Goal: Information Seeking & Learning: Check status

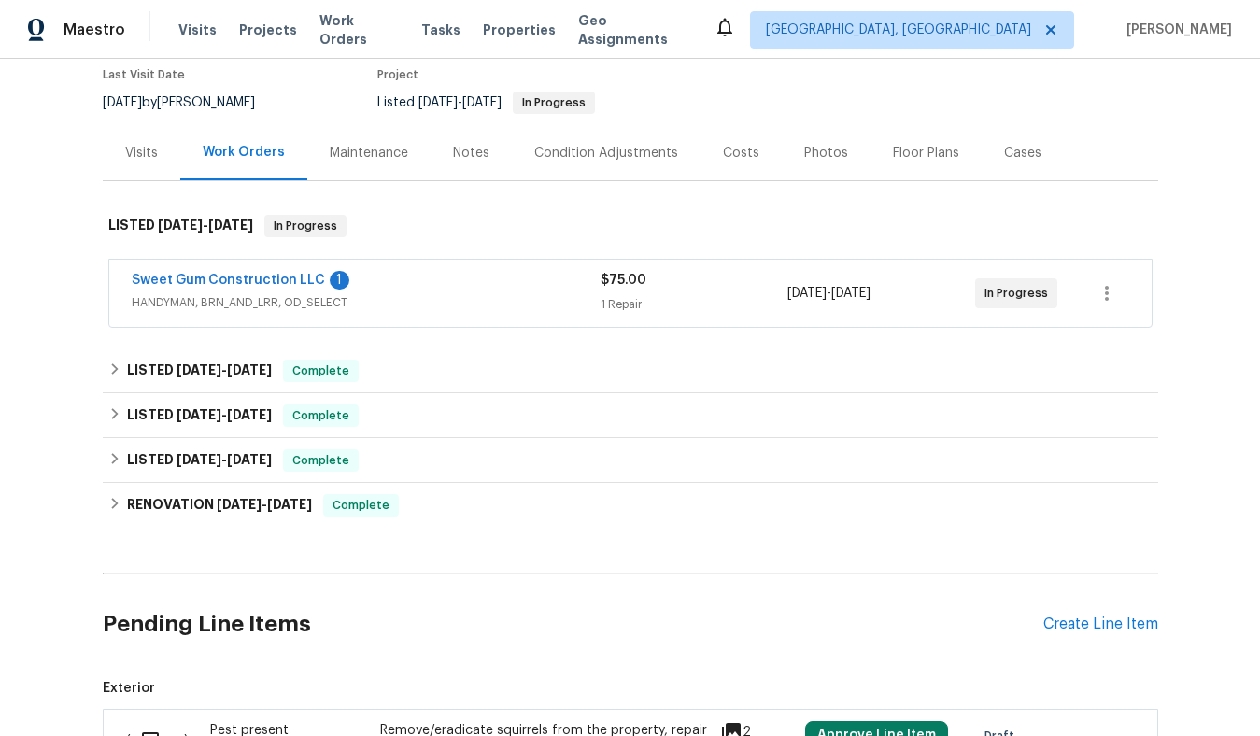
scroll to position [163, 0]
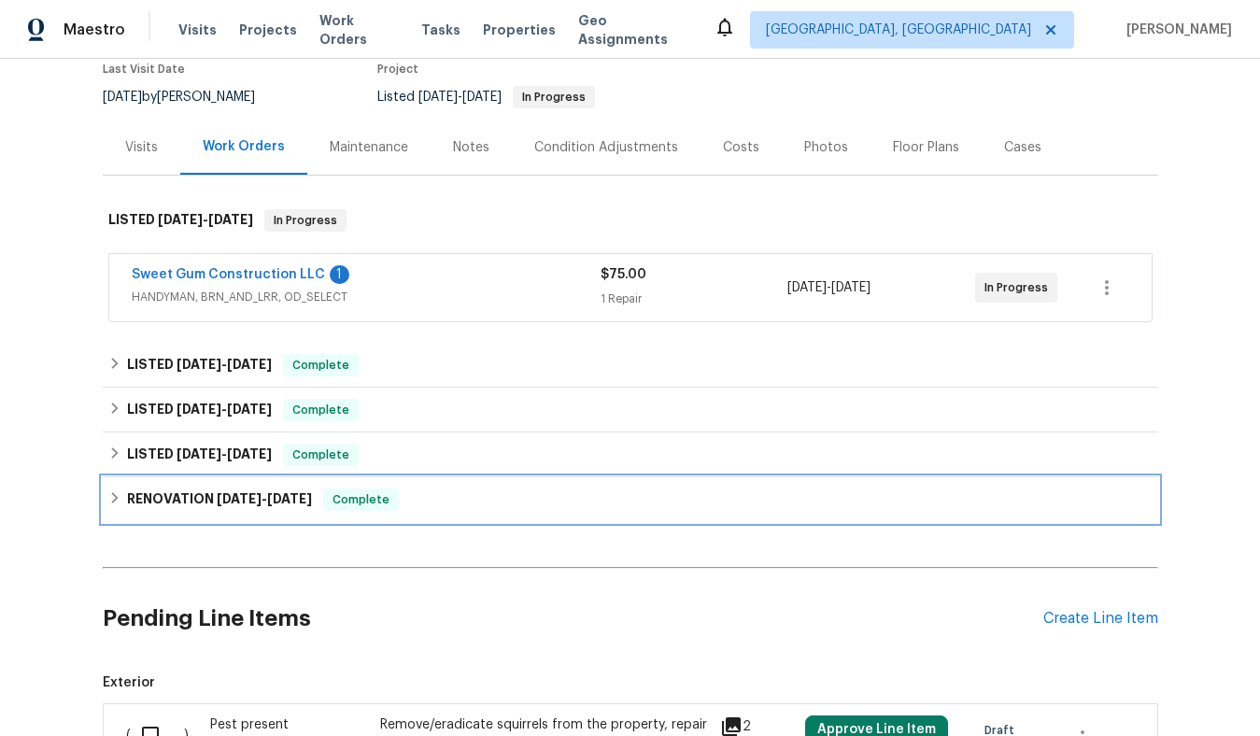
click at [264, 495] on span "[DATE] - [DATE]" at bounding box center [264, 498] width 95 height 13
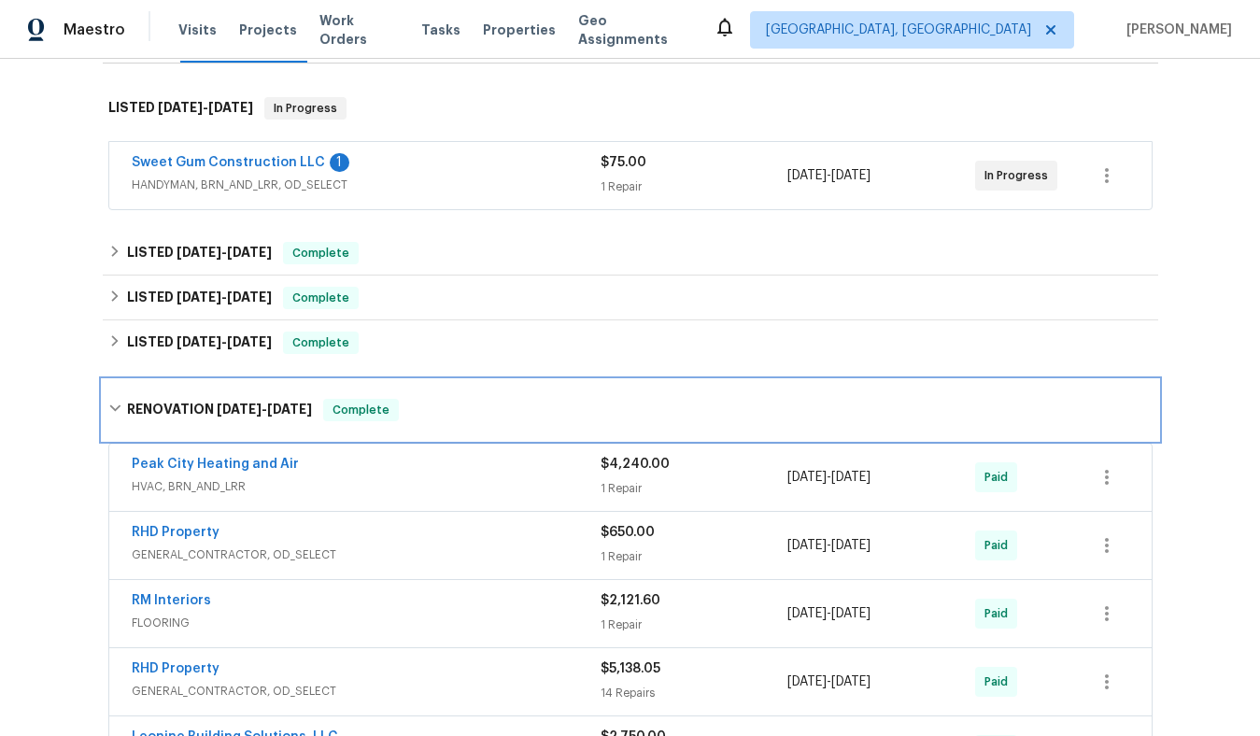
scroll to position [259, 0]
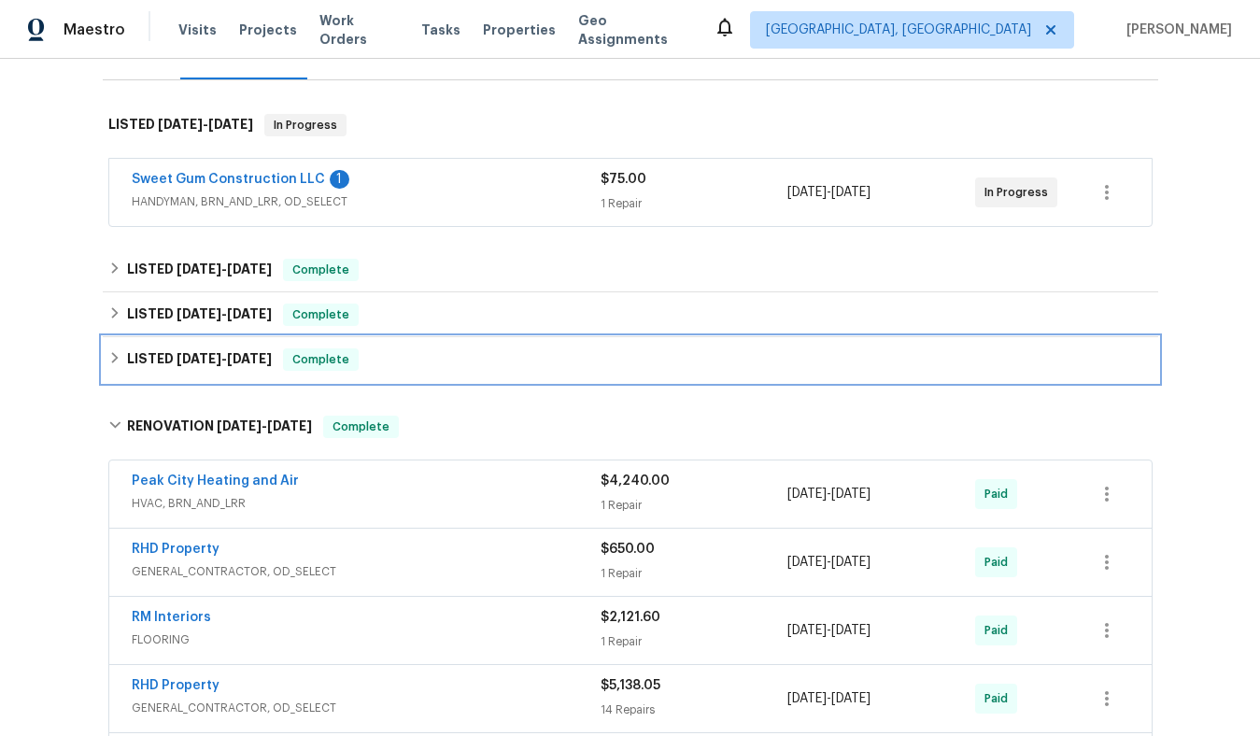
click at [244, 357] on span "[DATE]" at bounding box center [249, 358] width 45 height 13
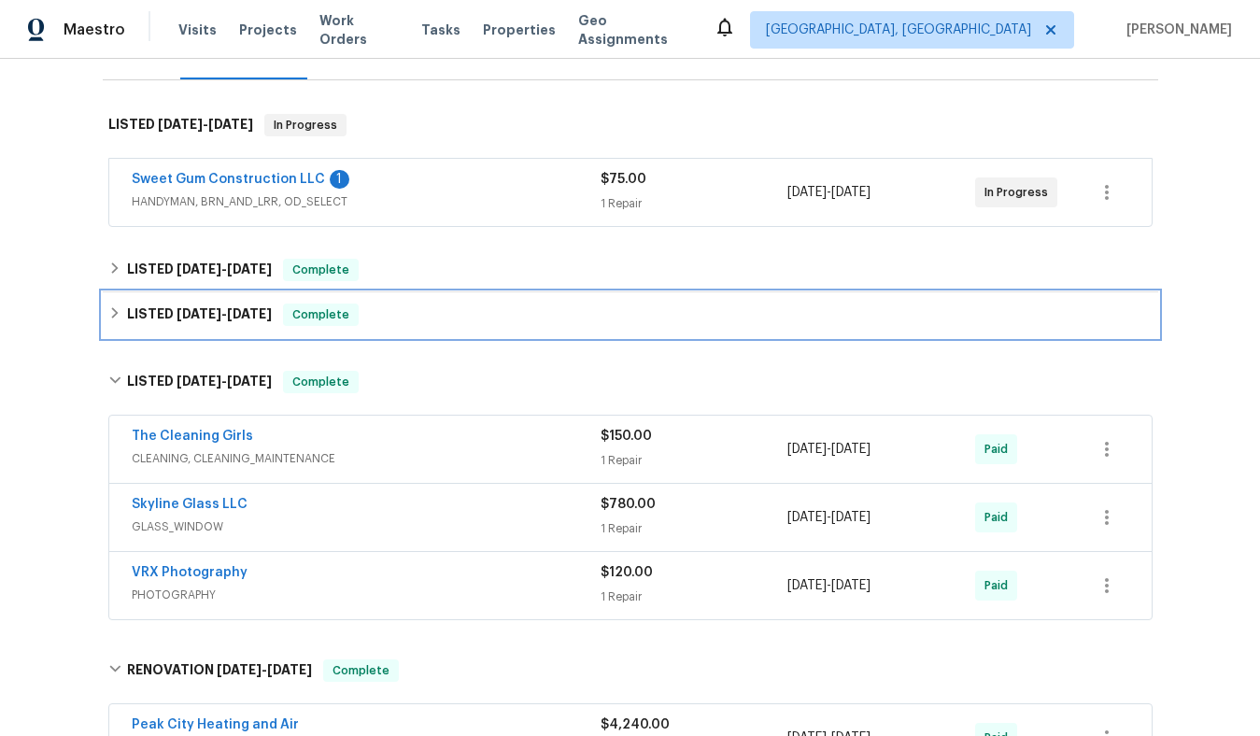
click at [240, 322] on h6 "LISTED [DATE] - [DATE]" at bounding box center [199, 314] width 145 height 22
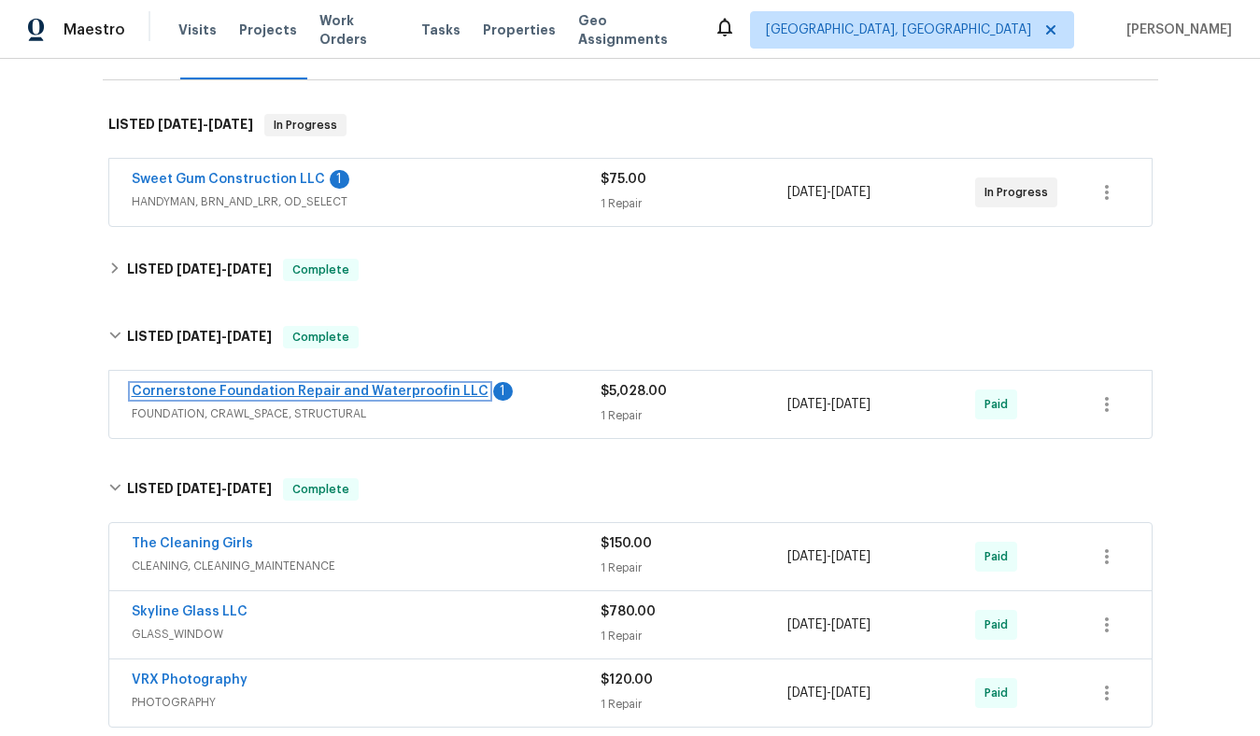
click at [289, 394] on link "Cornerstone Foundation Repair and Waterproofin LLC" at bounding box center [310, 391] width 357 height 13
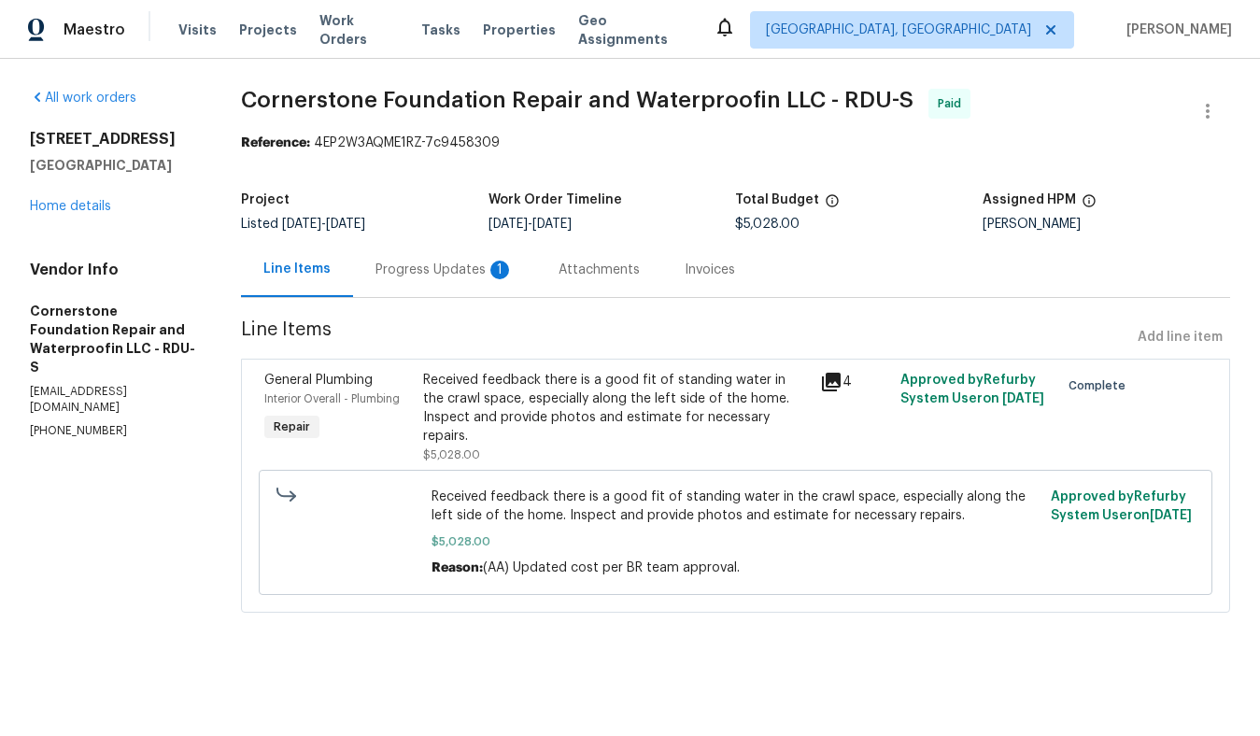
click at [458, 272] on div "Progress Updates 1" at bounding box center [444, 270] width 138 height 19
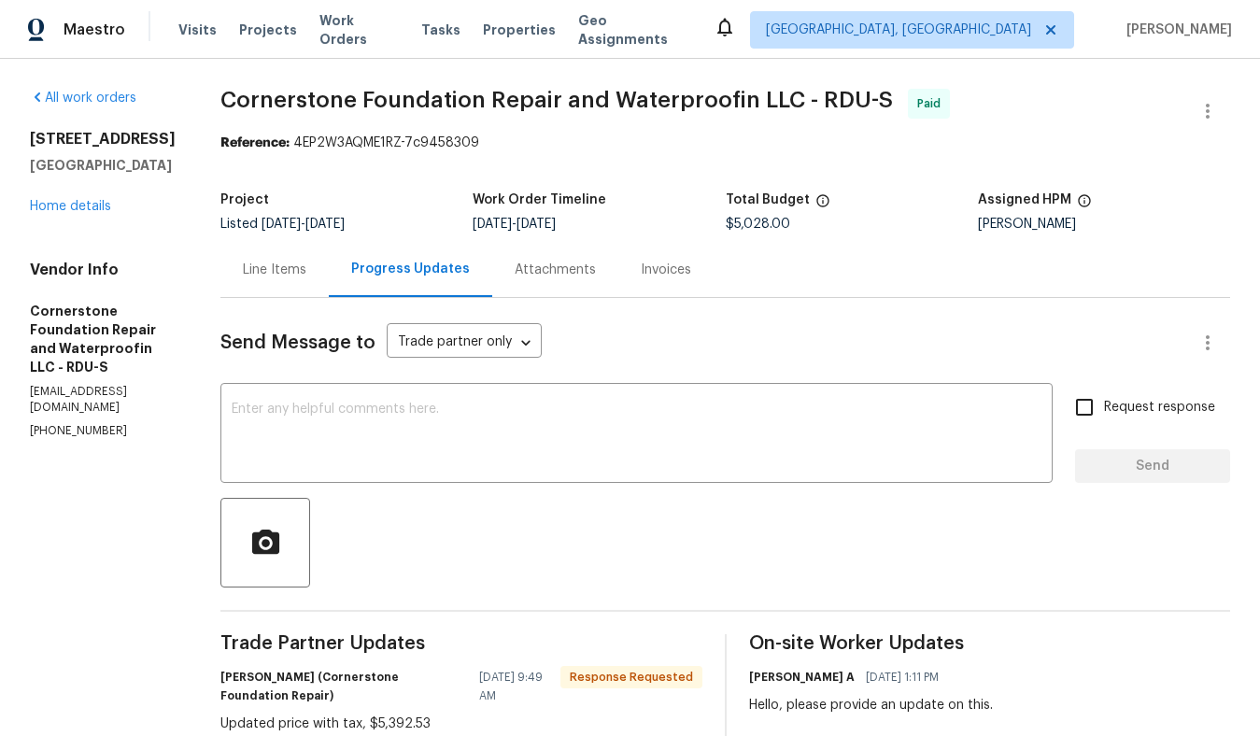
click at [533, 277] on div "Attachments" at bounding box center [555, 270] width 81 height 19
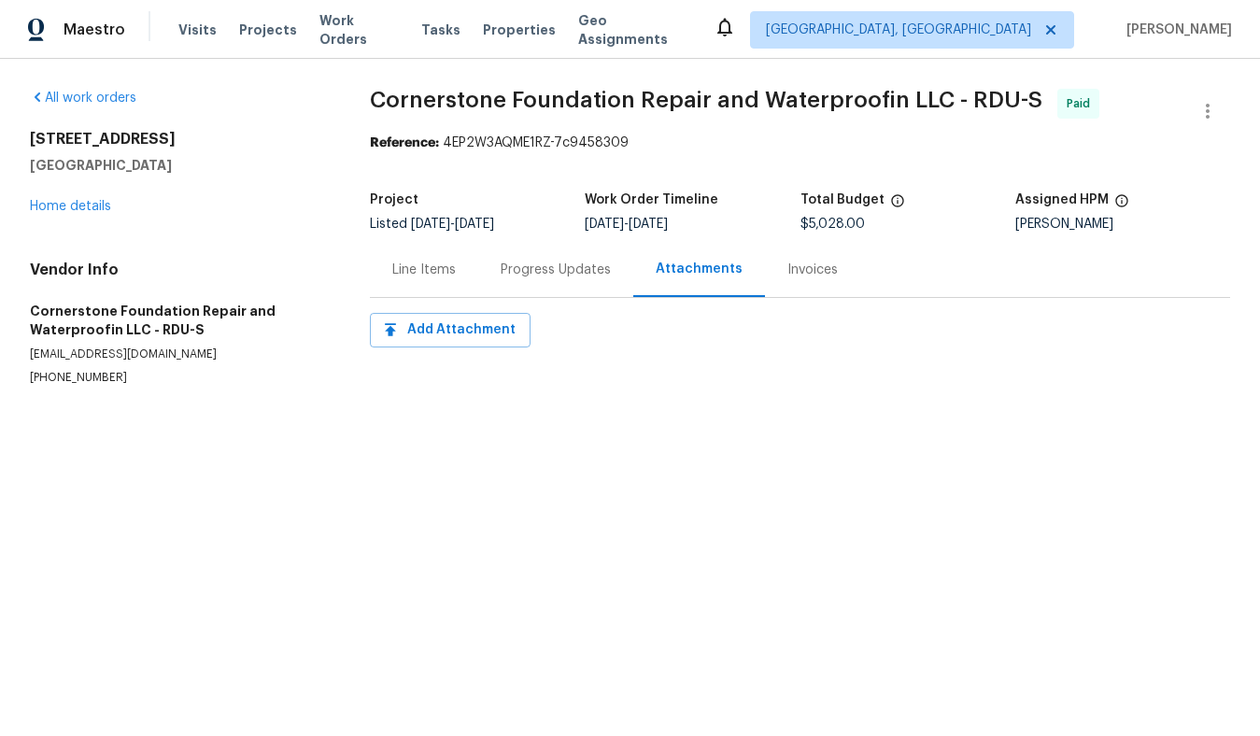
click at [806, 279] on div "Invoices" at bounding box center [812, 270] width 50 height 19
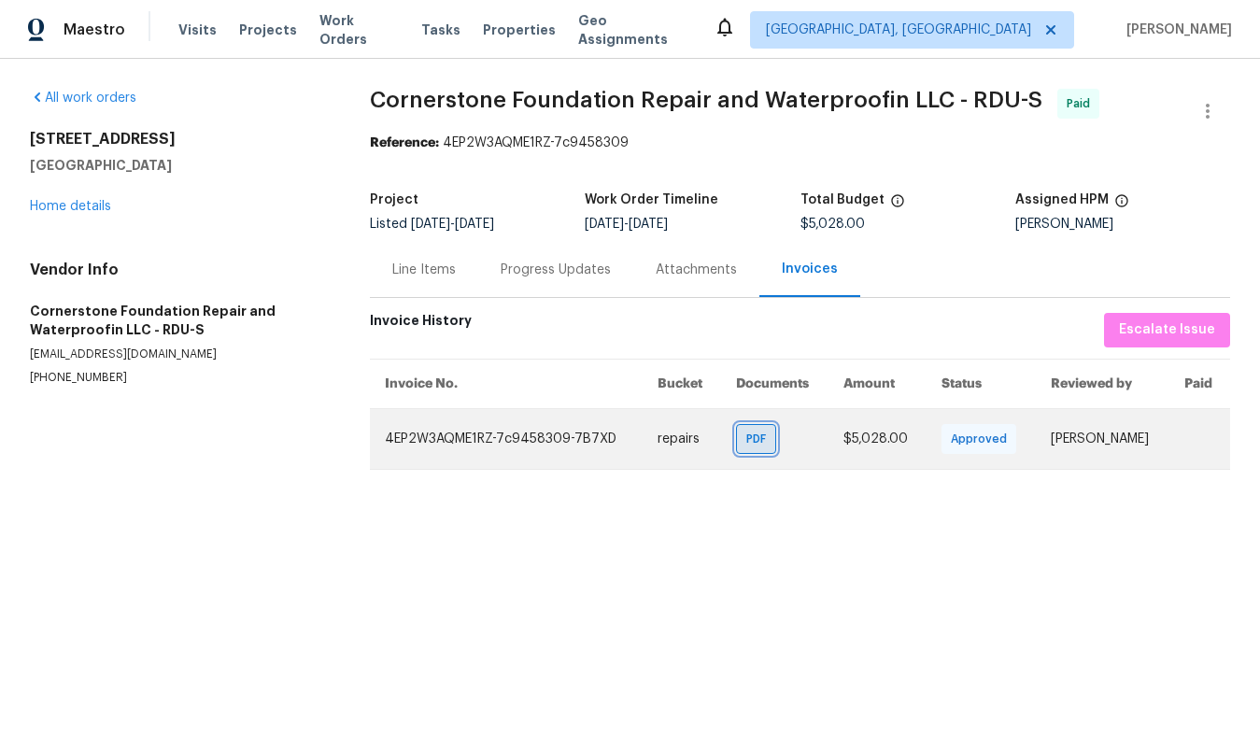
click at [736, 440] on div "PDF" at bounding box center [756, 439] width 40 height 30
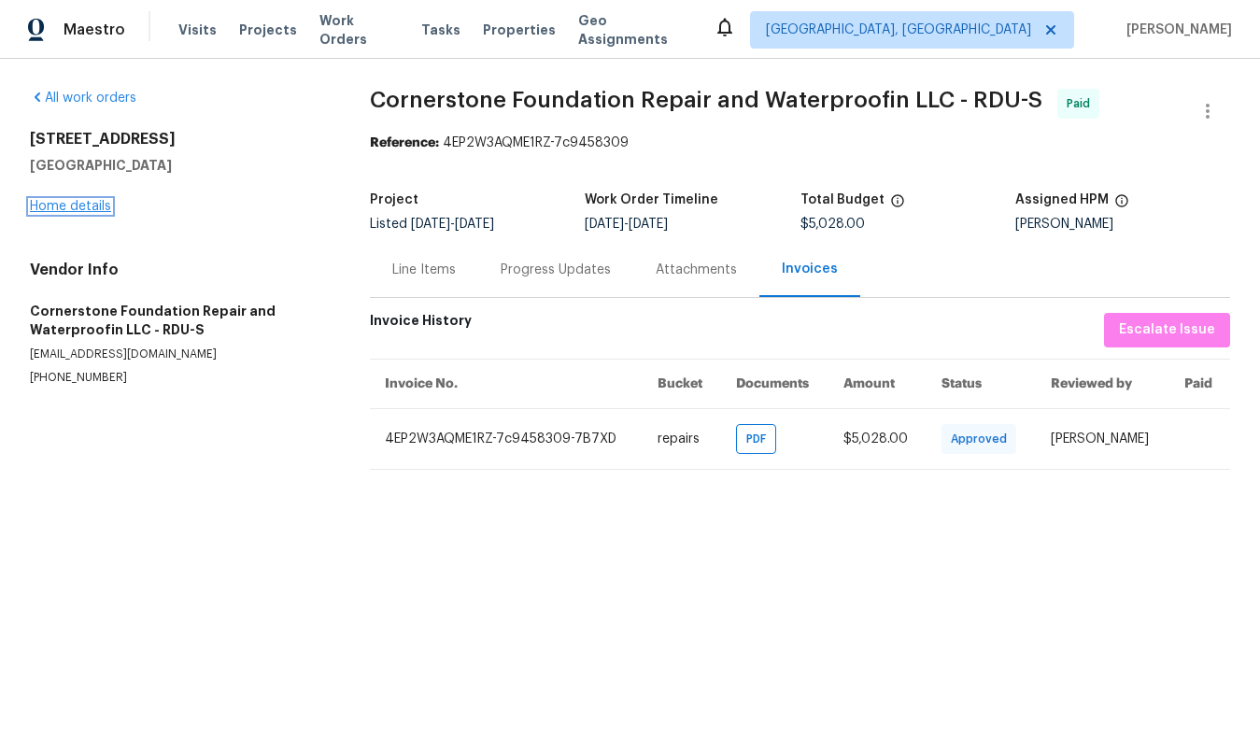
click at [79, 205] on link "Home details" at bounding box center [70, 206] width 81 height 13
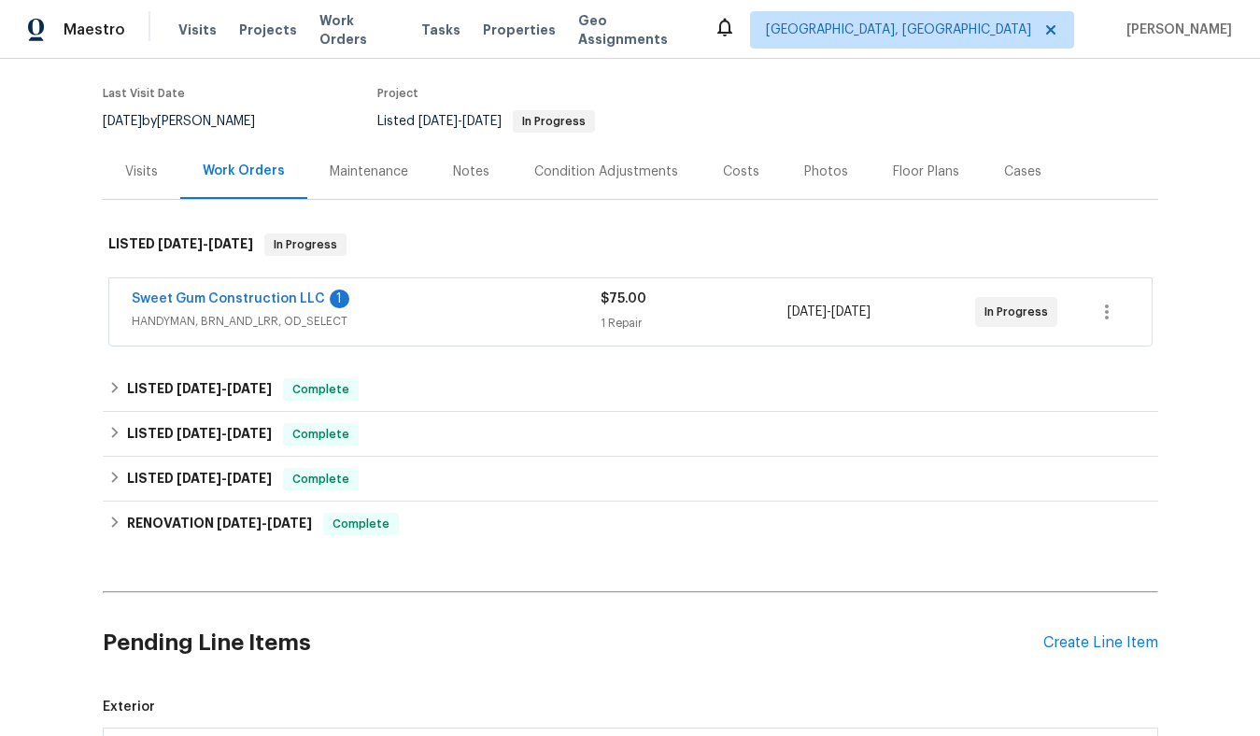
scroll to position [148, 0]
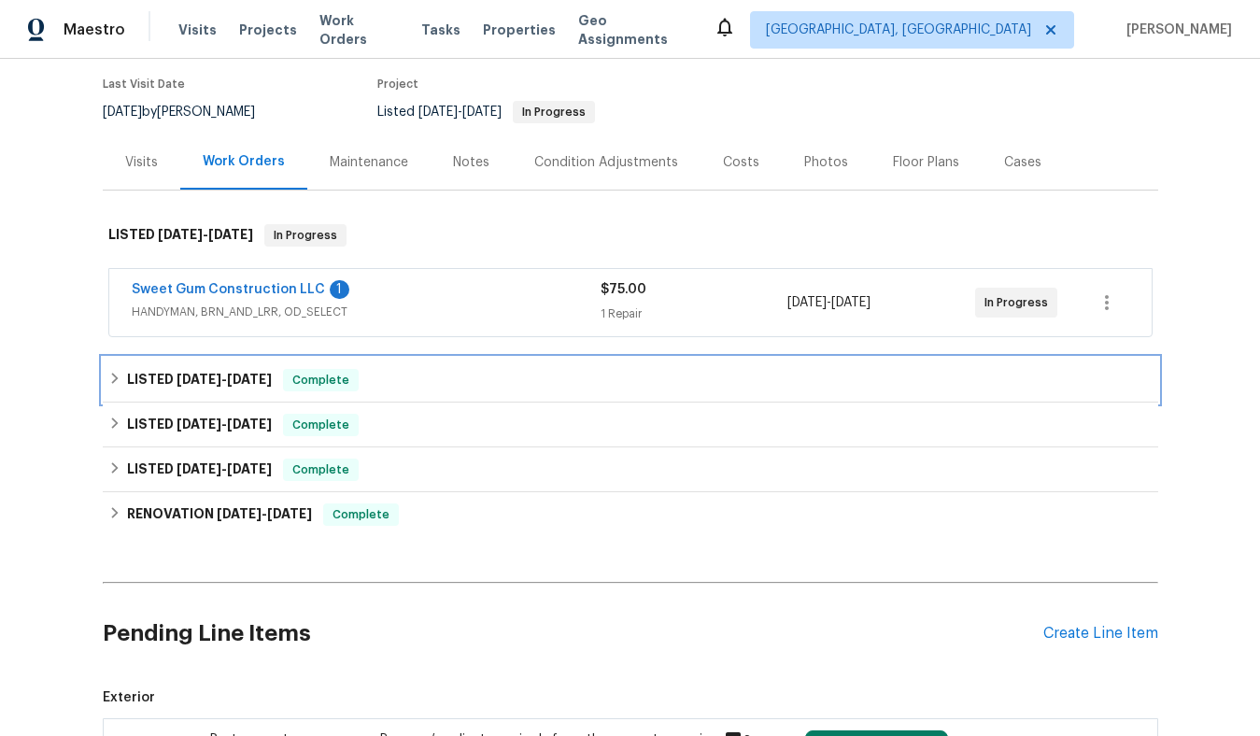
click at [262, 376] on span "[DATE]" at bounding box center [249, 379] width 45 height 13
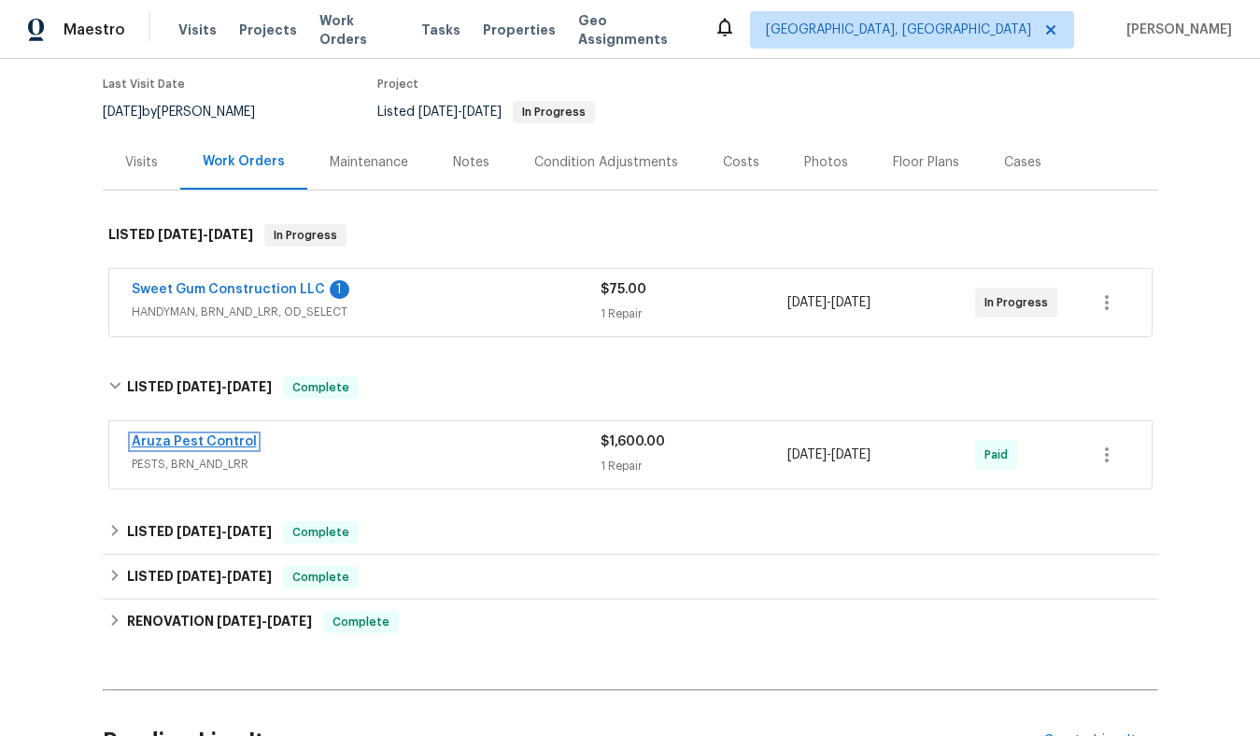
click at [228, 438] on link "Aruza Pest Control" at bounding box center [194, 441] width 125 height 13
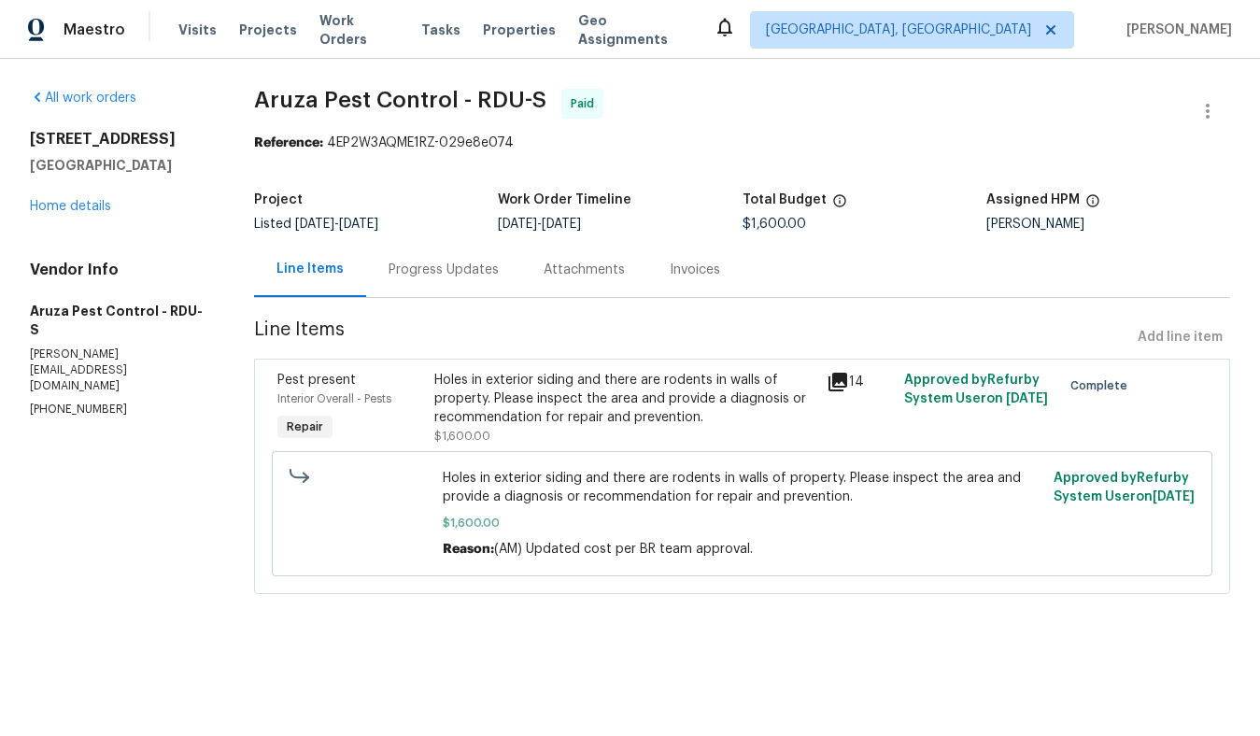
click at [610, 273] on div "Attachments" at bounding box center [583, 270] width 81 height 19
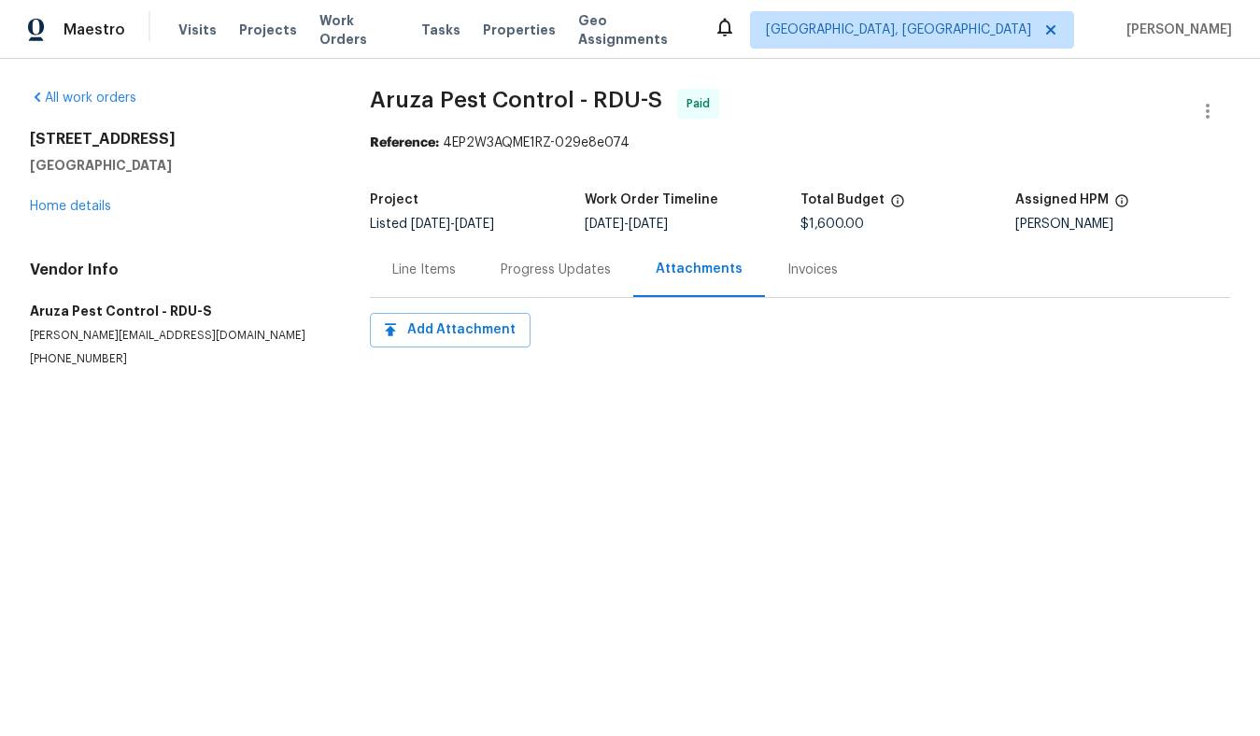
click at [787, 275] on div "Invoices" at bounding box center [812, 270] width 50 height 19
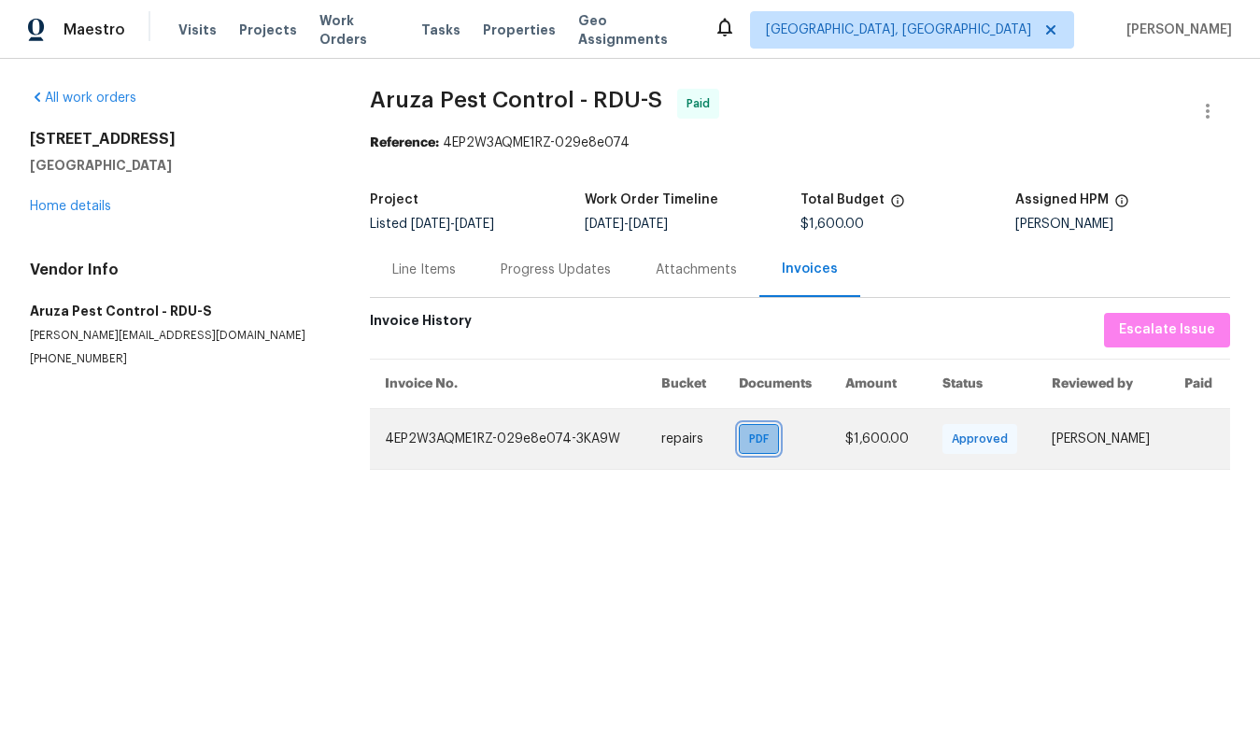
click at [756, 440] on span "PDF" at bounding box center [762, 439] width 27 height 19
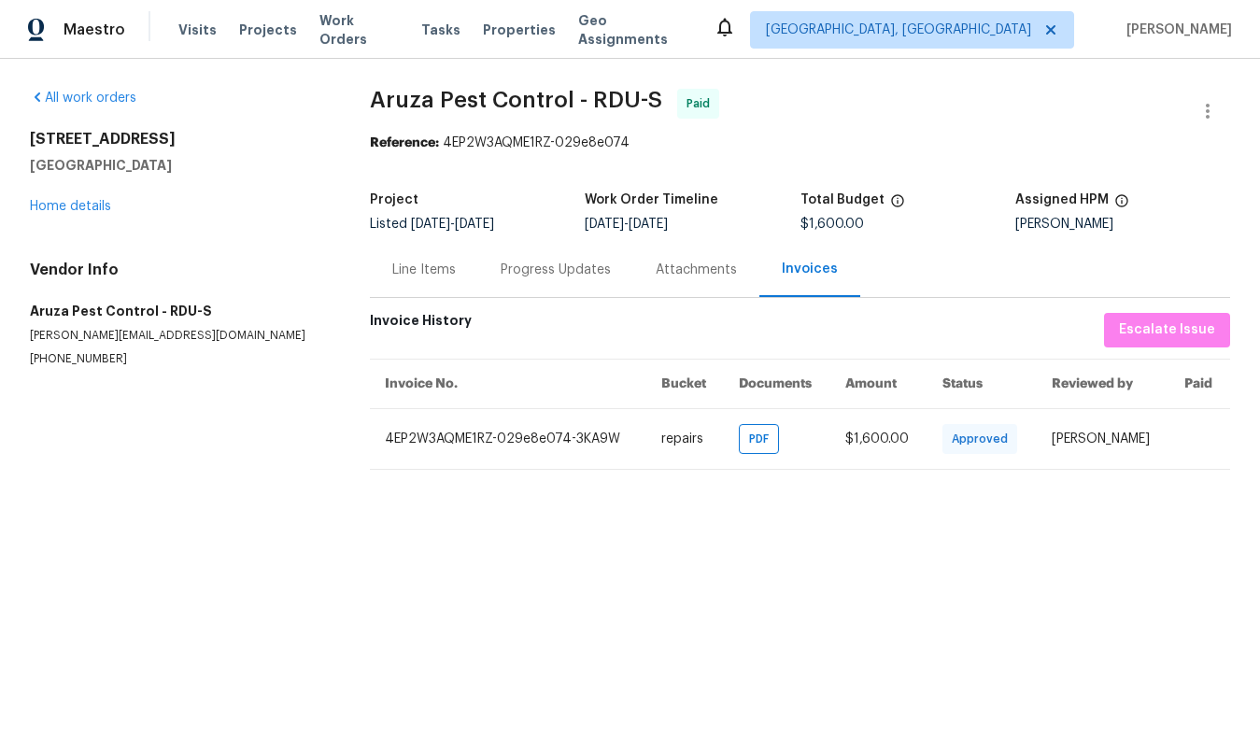
click at [427, 274] on div "Line Items" at bounding box center [424, 270] width 64 height 19
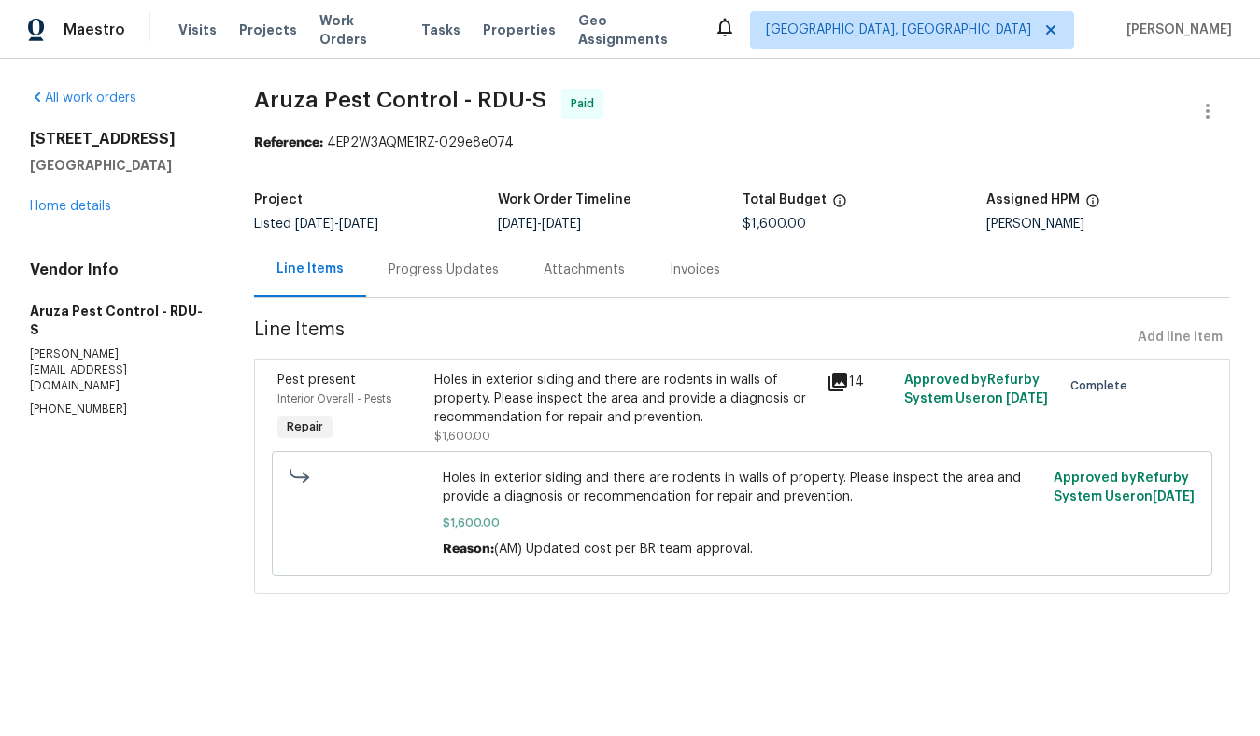
click at [552, 273] on div "Attachments" at bounding box center [583, 270] width 81 height 19
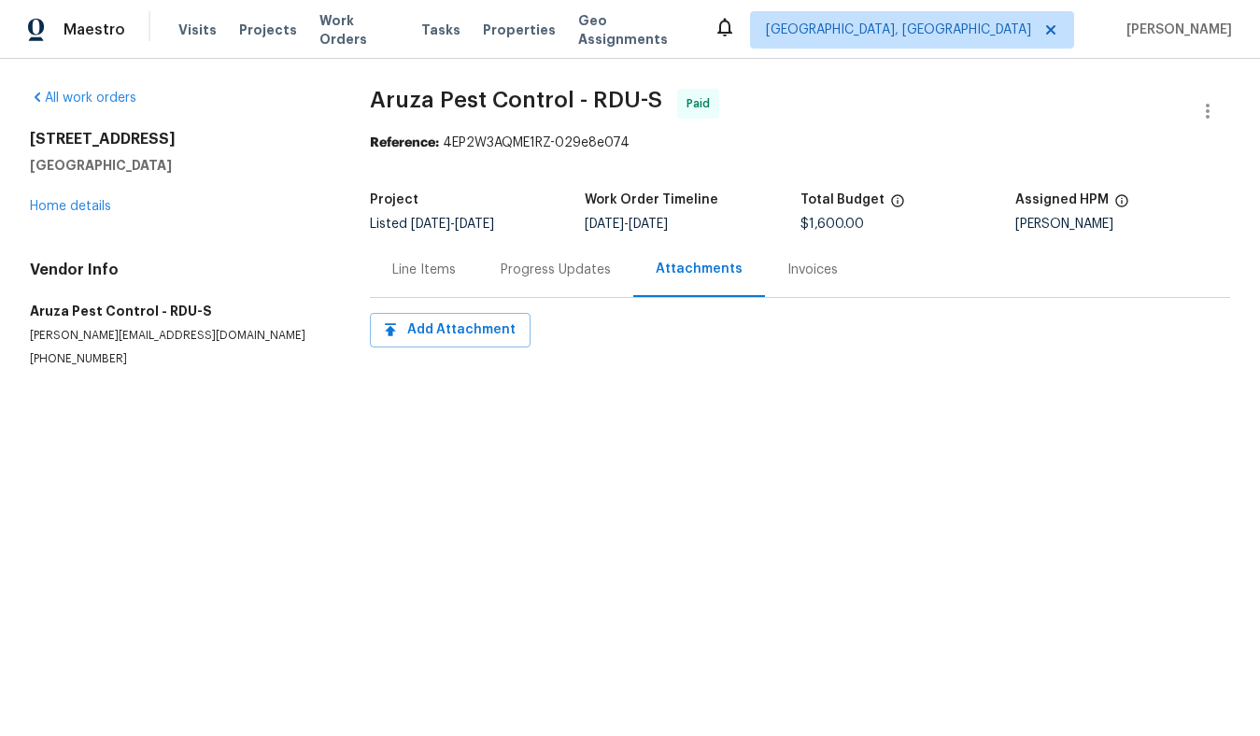
click at [520, 268] on div "Progress Updates" at bounding box center [556, 270] width 110 height 19
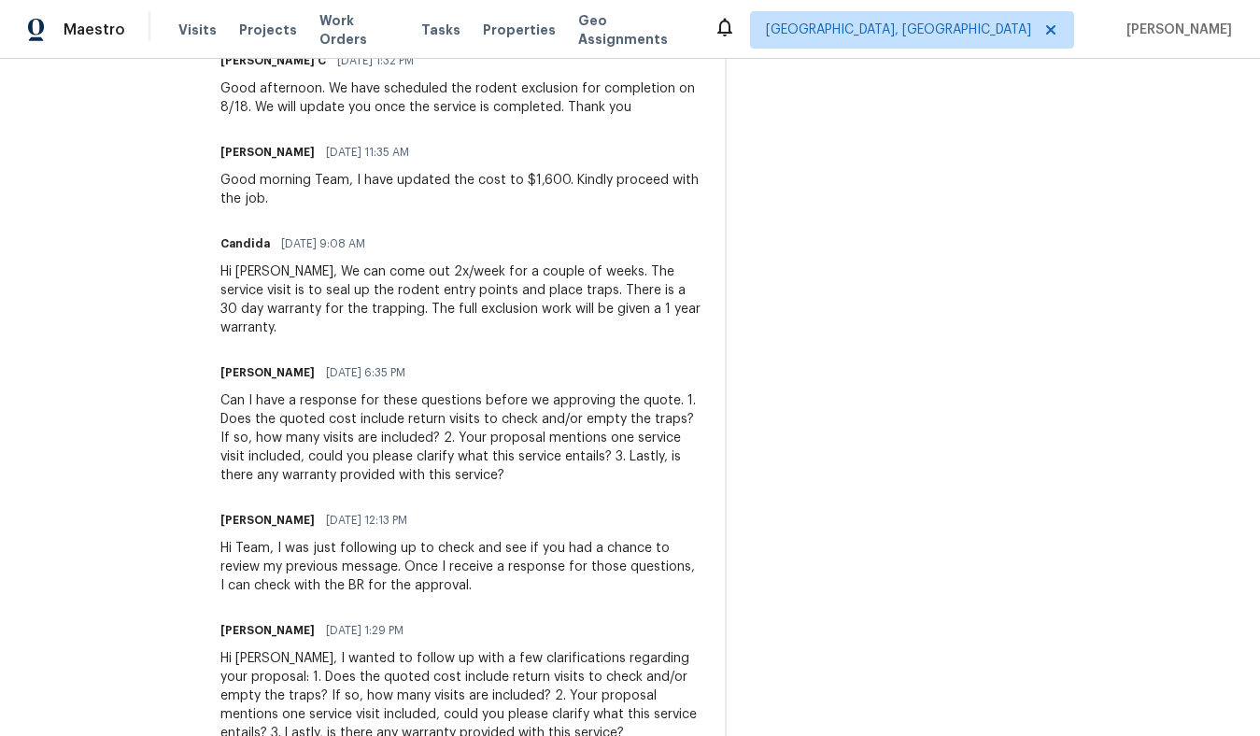
scroll to position [953, 0]
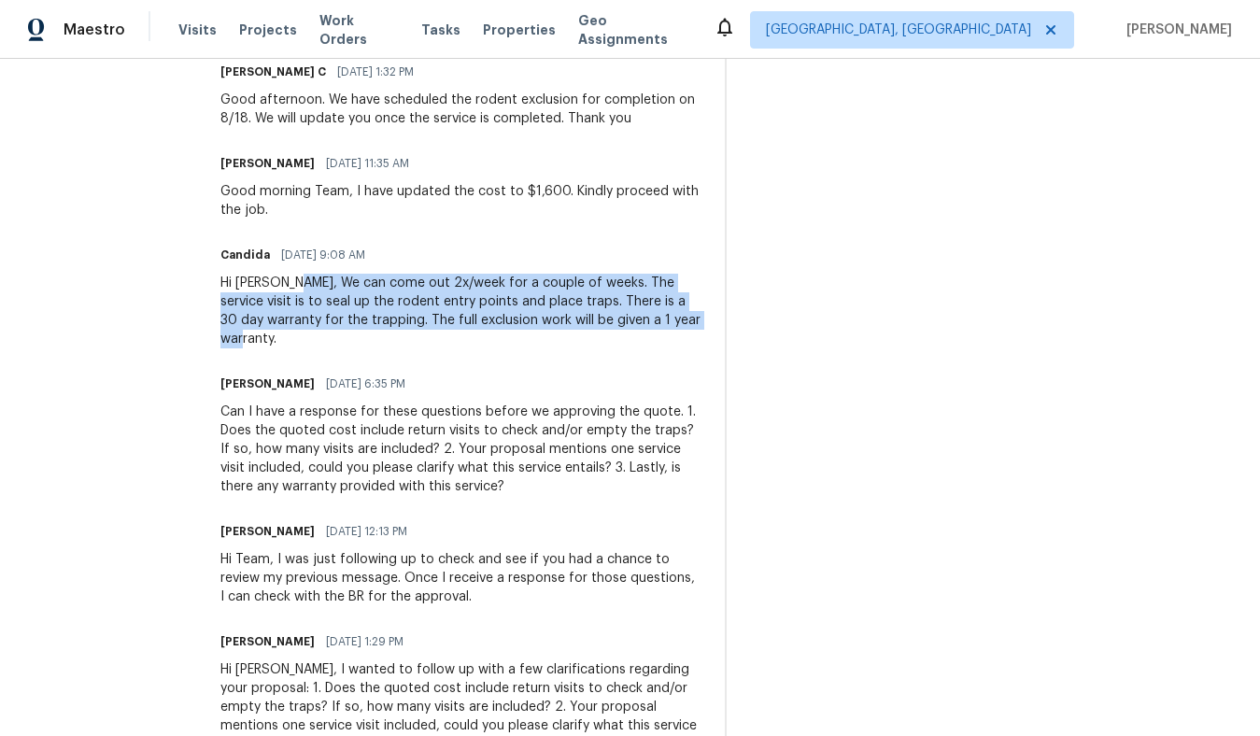
drag, startPoint x: 297, startPoint y: 279, endPoint x: 651, endPoint y: 333, distance: 358.0
click at [651, 333] on div "Hi [PERSON_NAME], We can come out 2x/week for a couple of weeks. The service vi…" at bounding box center [461, 311] width 482 height 75
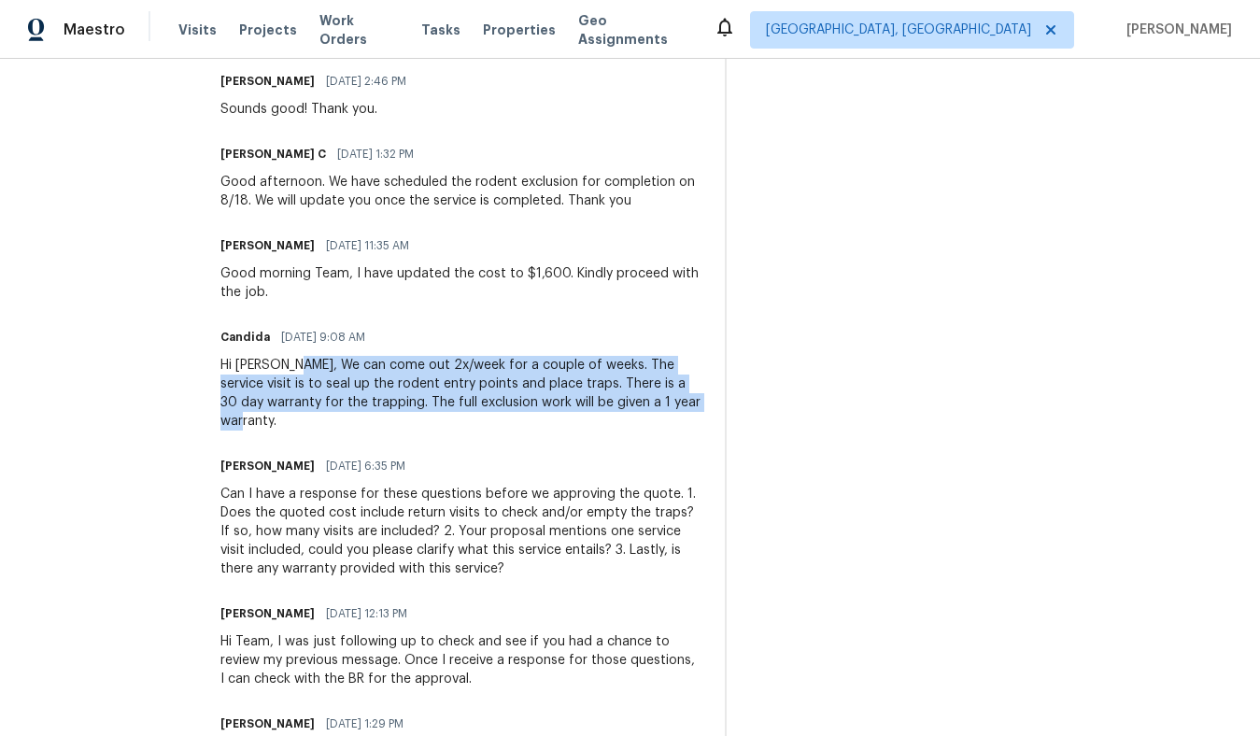
scroll to position [888, 0]
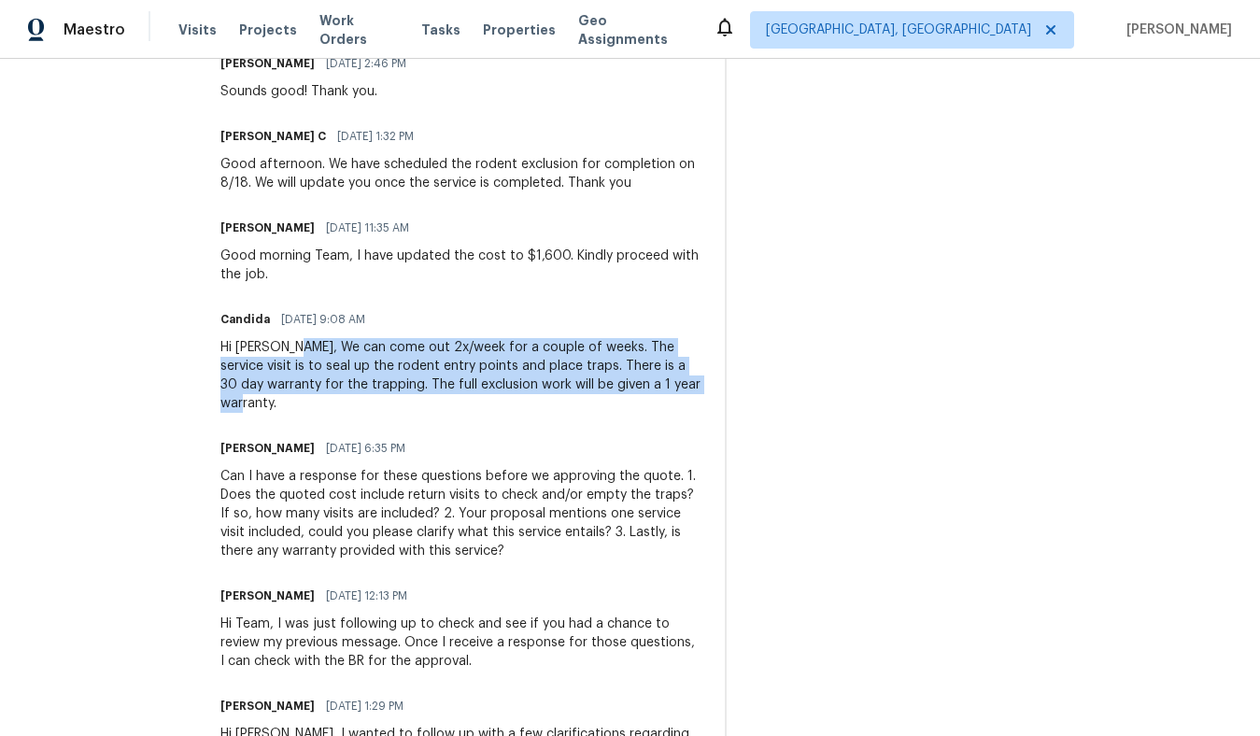
copy div "We can come out 2x/week for a couple of weeks. The service visit is to seal up …"
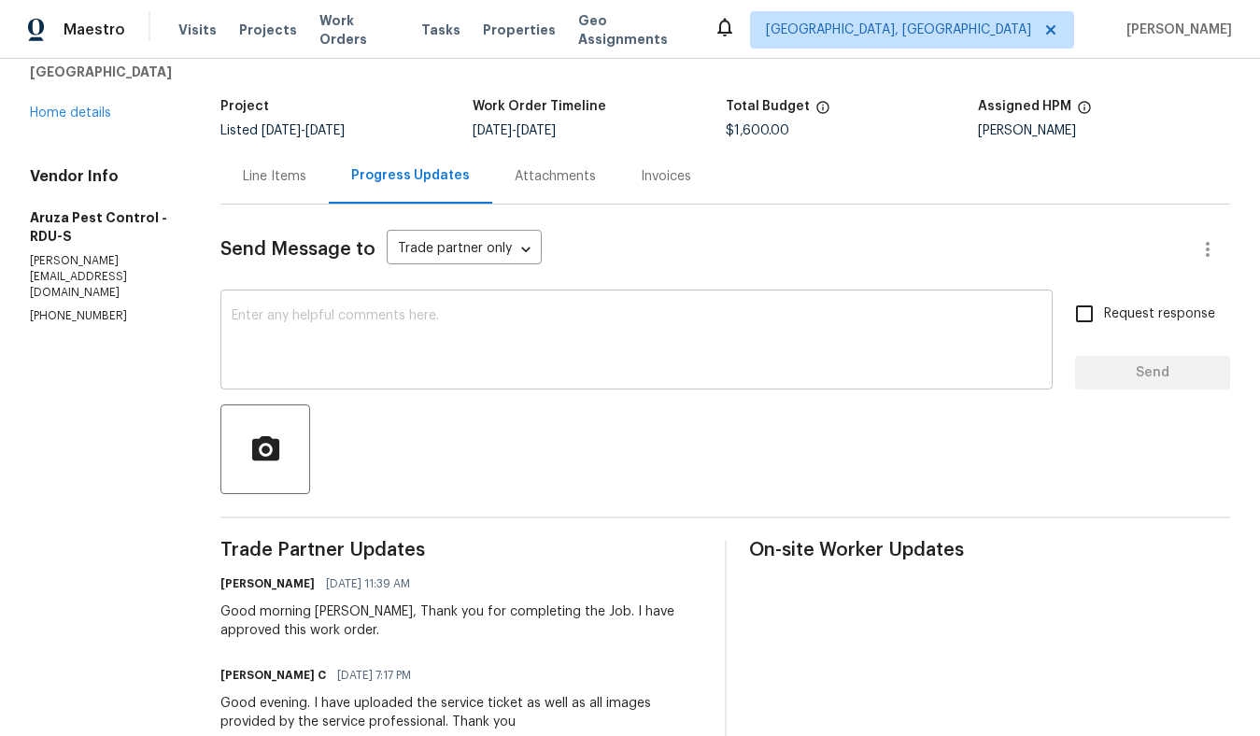
scroll to position [0, 0]
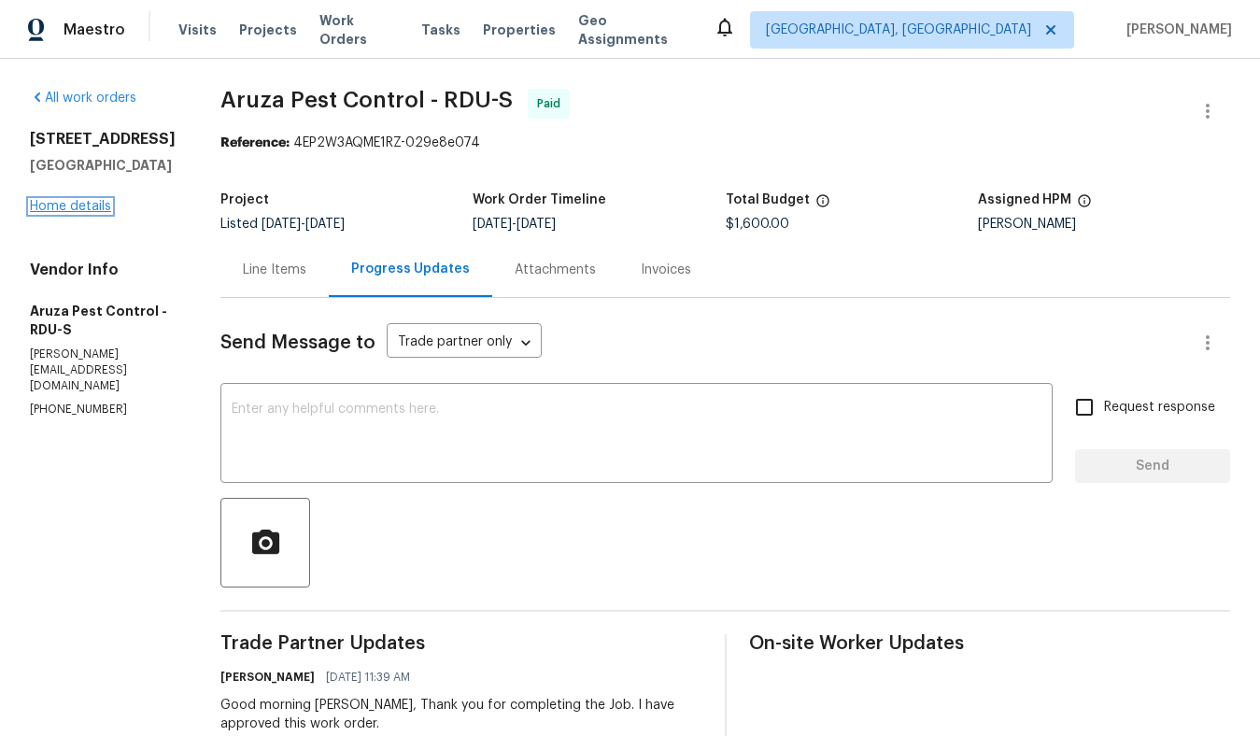
click at [82, 210] on link "Home details" at bounding box center [70, 206] width 81 height 13
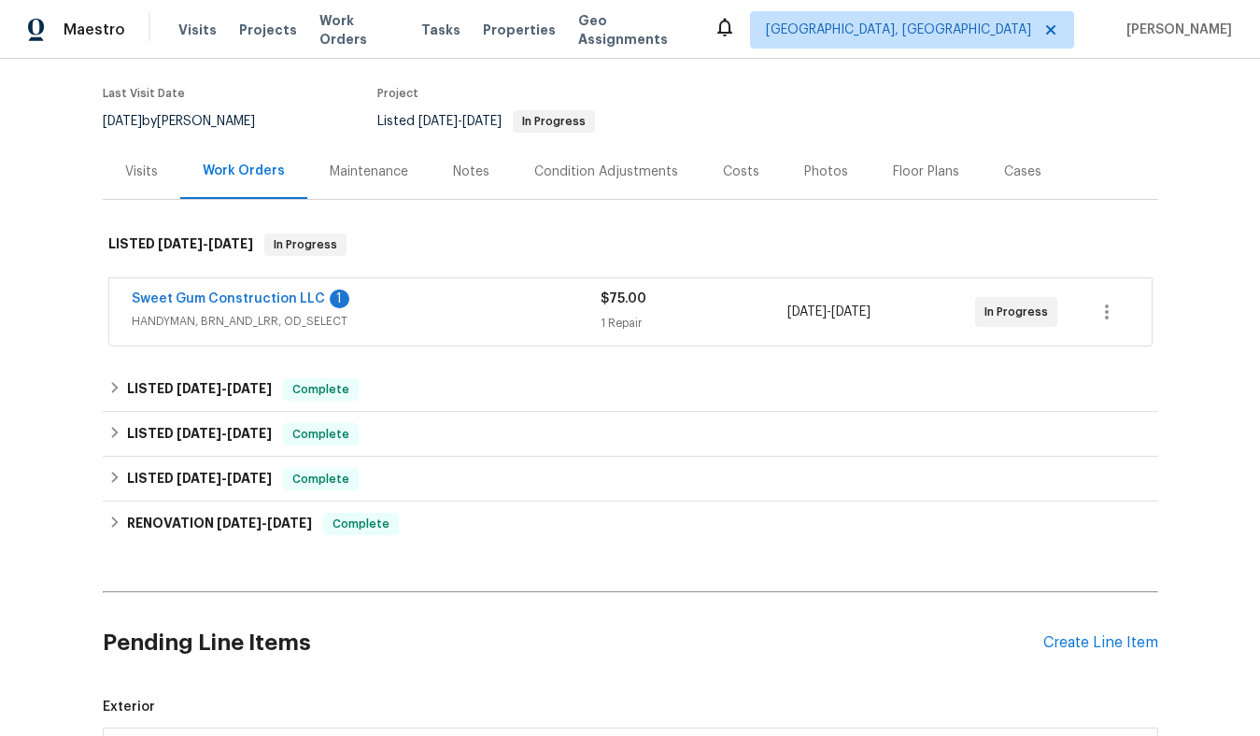
scroll to position [144, 0]
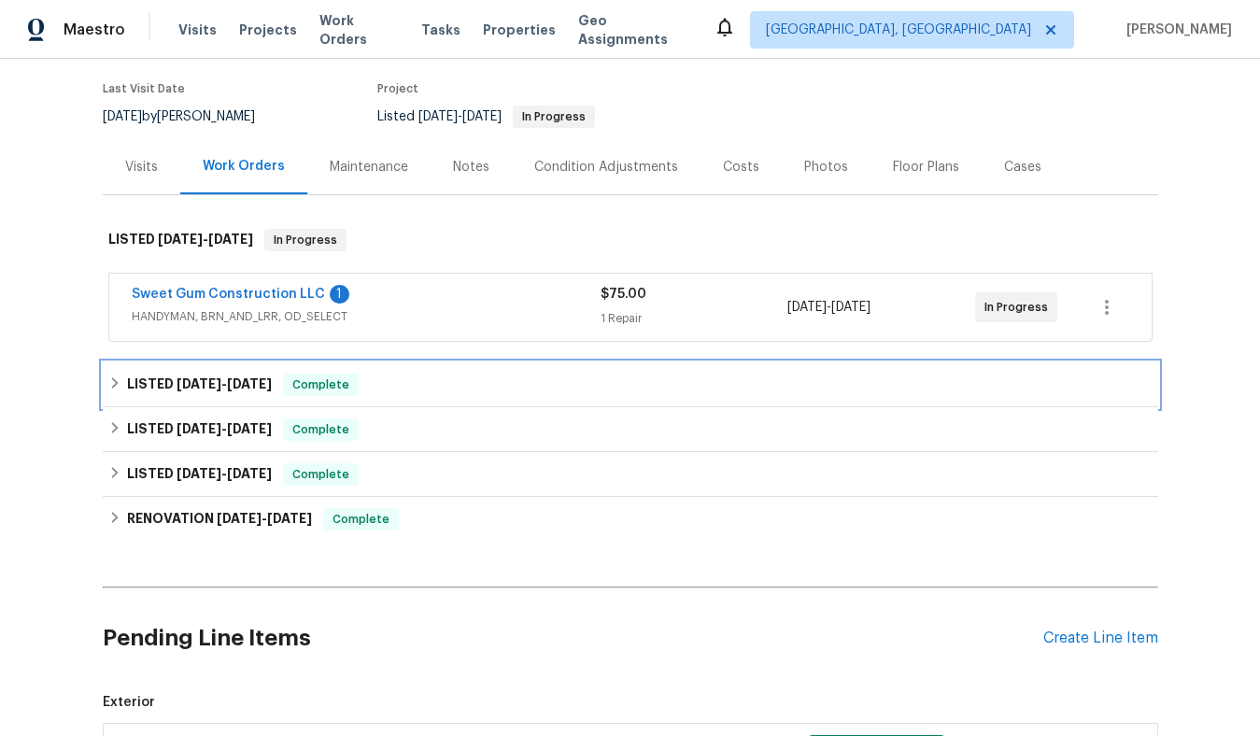
click at [238, 383] on span "[DATE]" at bounding box center [249, 383] width 45 height 13
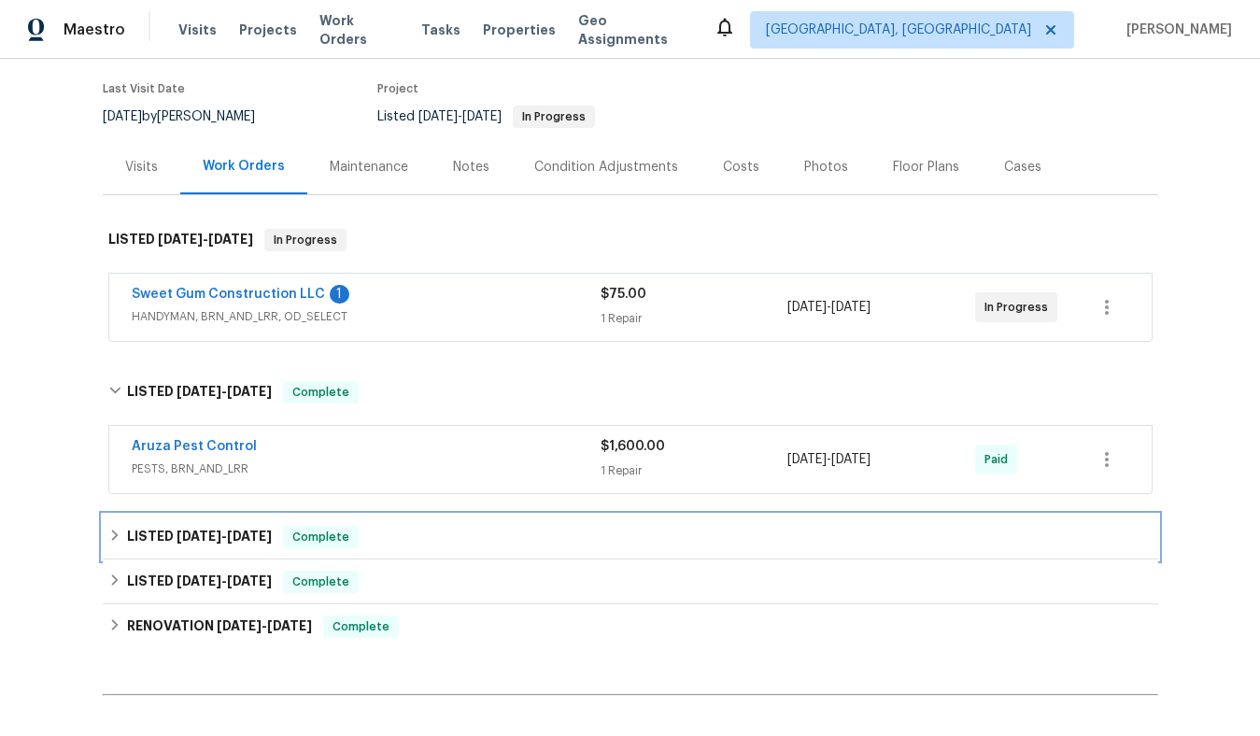
click at [239, 526] on h6 "LISTED [DATE] - [DATE]" at bounding box center [199, 537] width 145 height 22
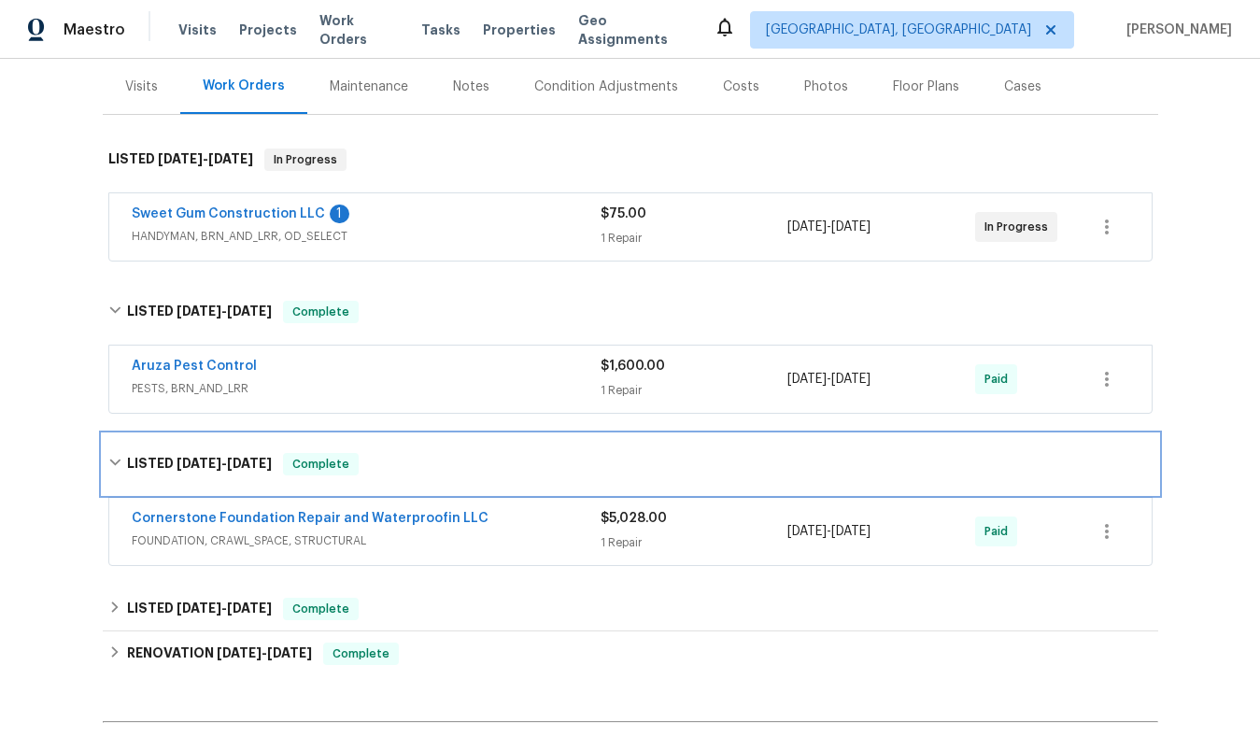
scroll to position [227, 0]
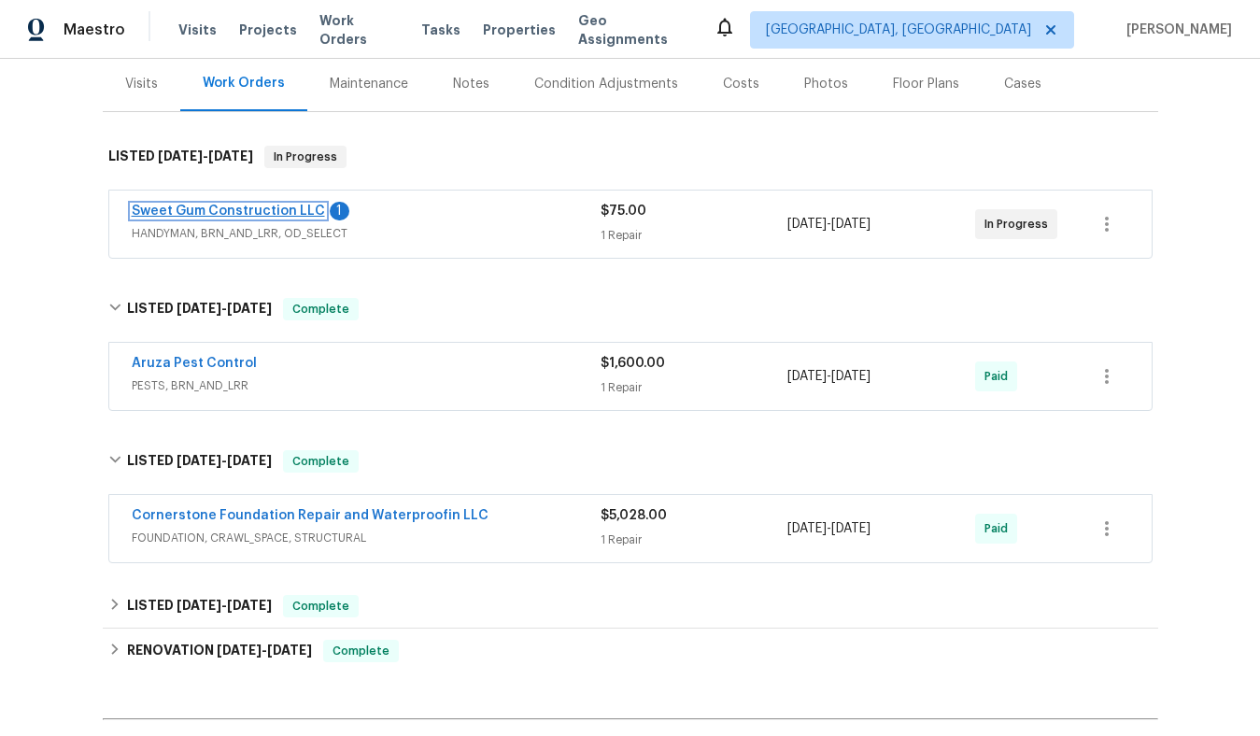
click at [291, 216] on link "Sweet Gum Construction LLC" at bounding box center [228, 211] width 193 height 13
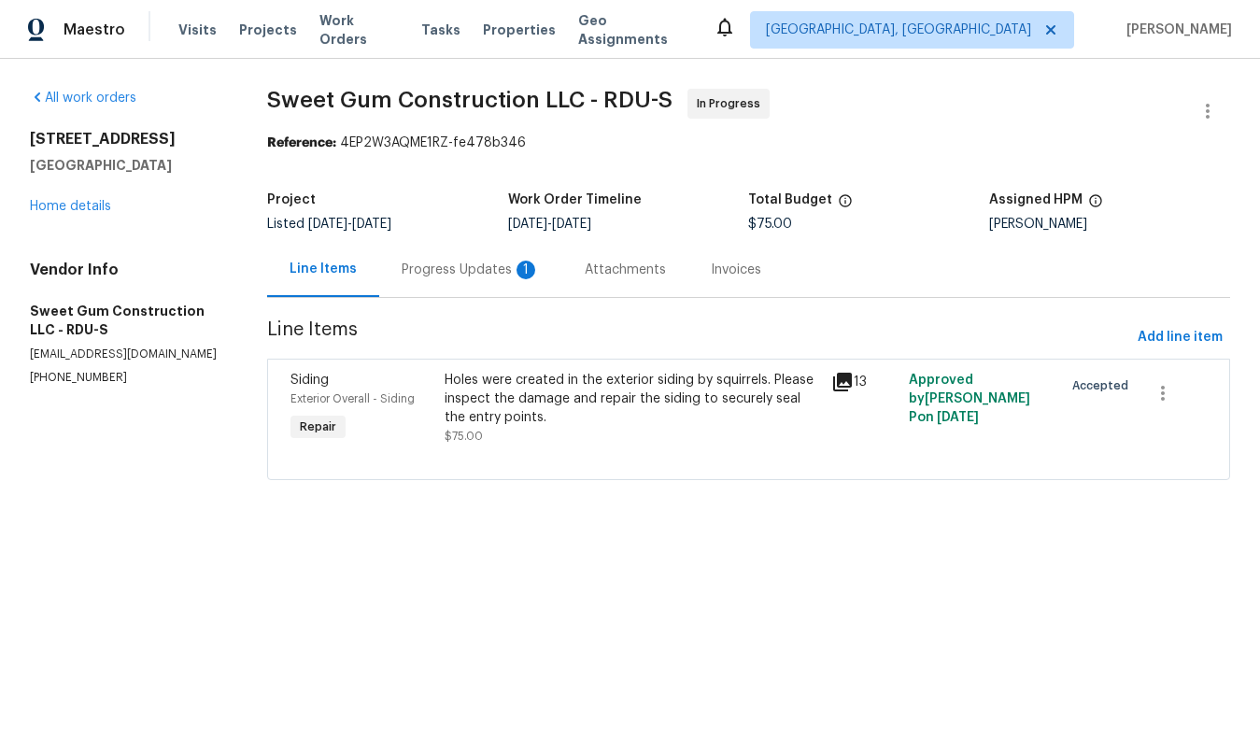
click at [846, 379] on icon at bounding box center [842, 382] width 19 height 19
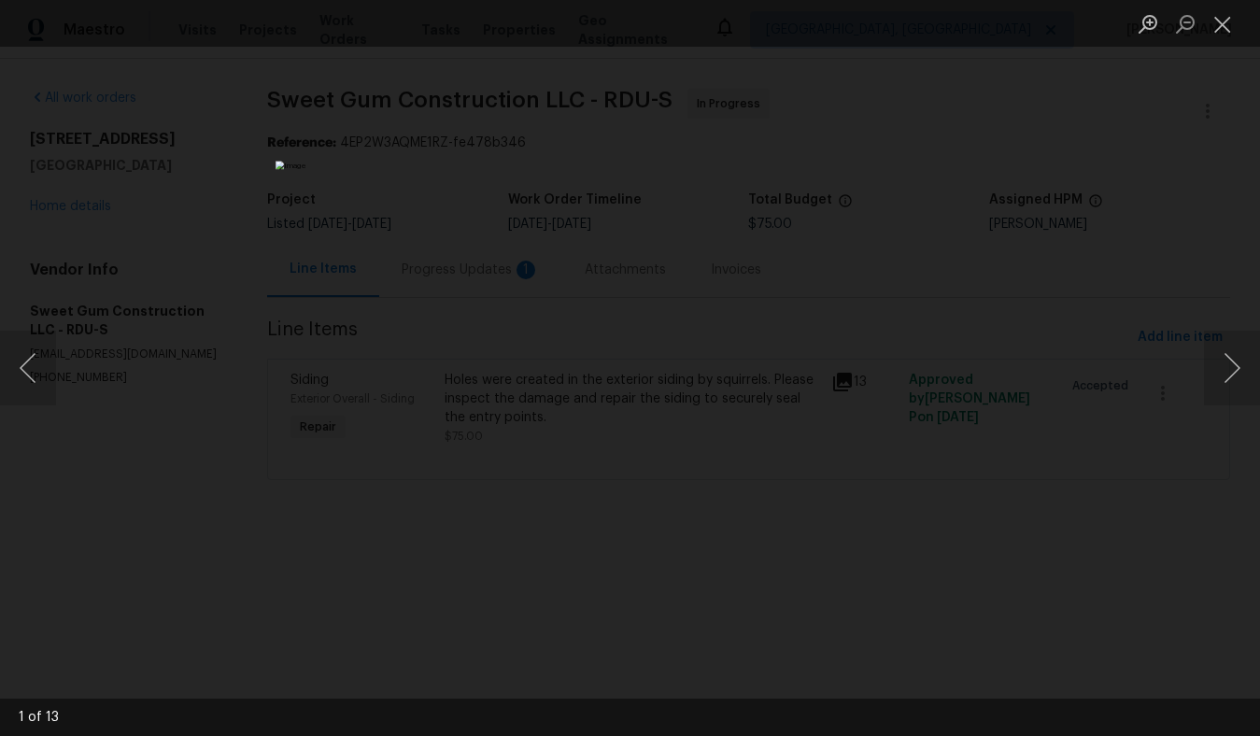
click at [1035, 364] on div "Lightbox" at bounding box center [630, 368] width 1260 height 736
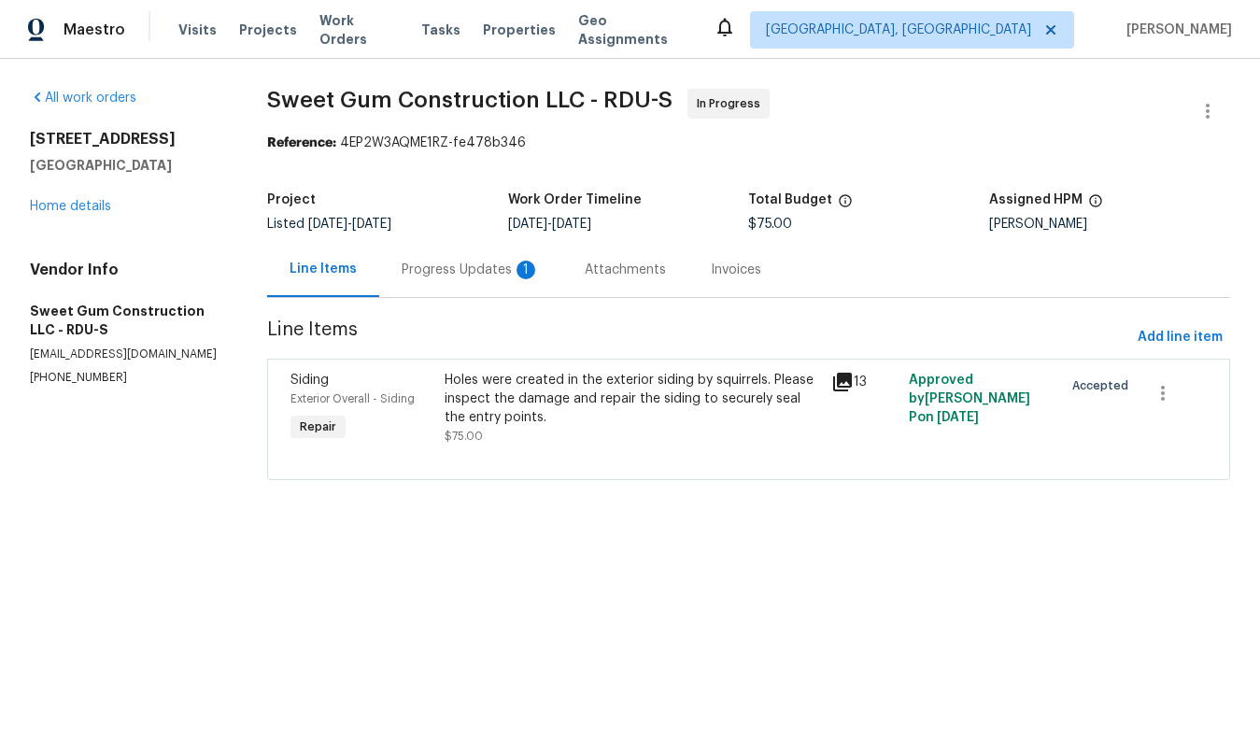
click at [488, 268] on div "Progress Updates 1" at bounding box center [471, 270] width 138 height 19
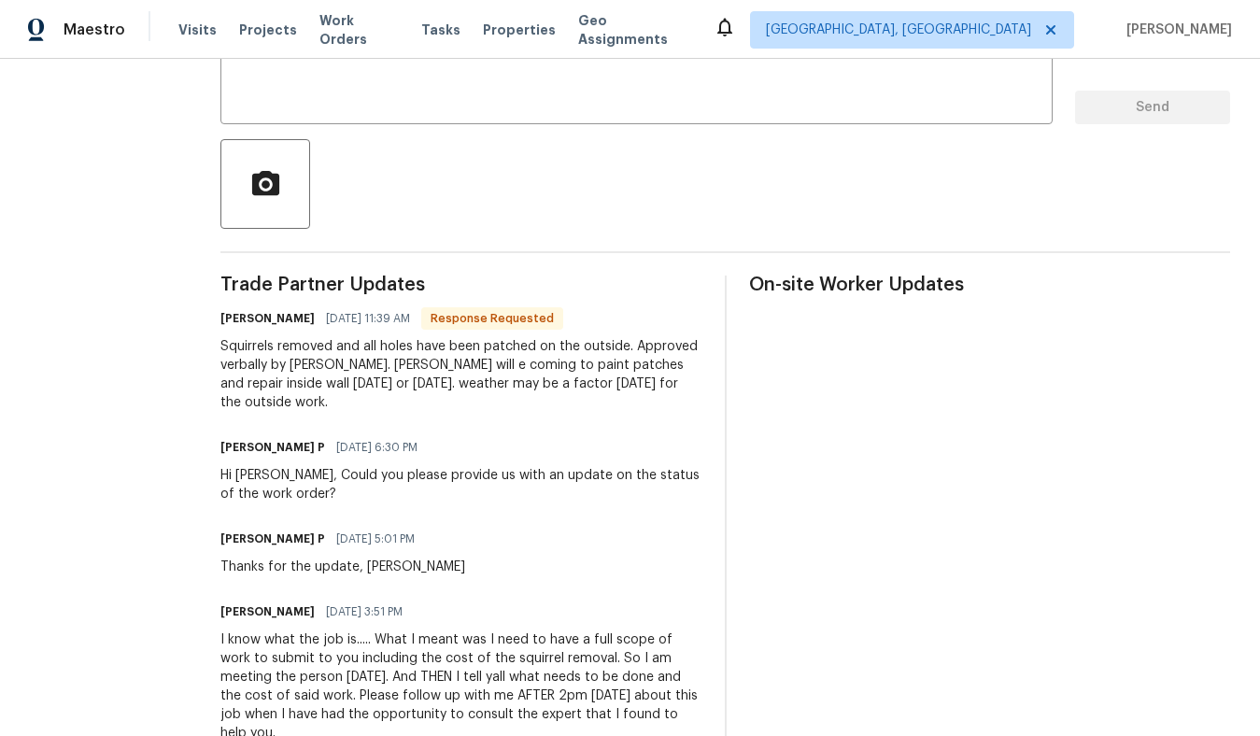
scroll to position [352, 0]
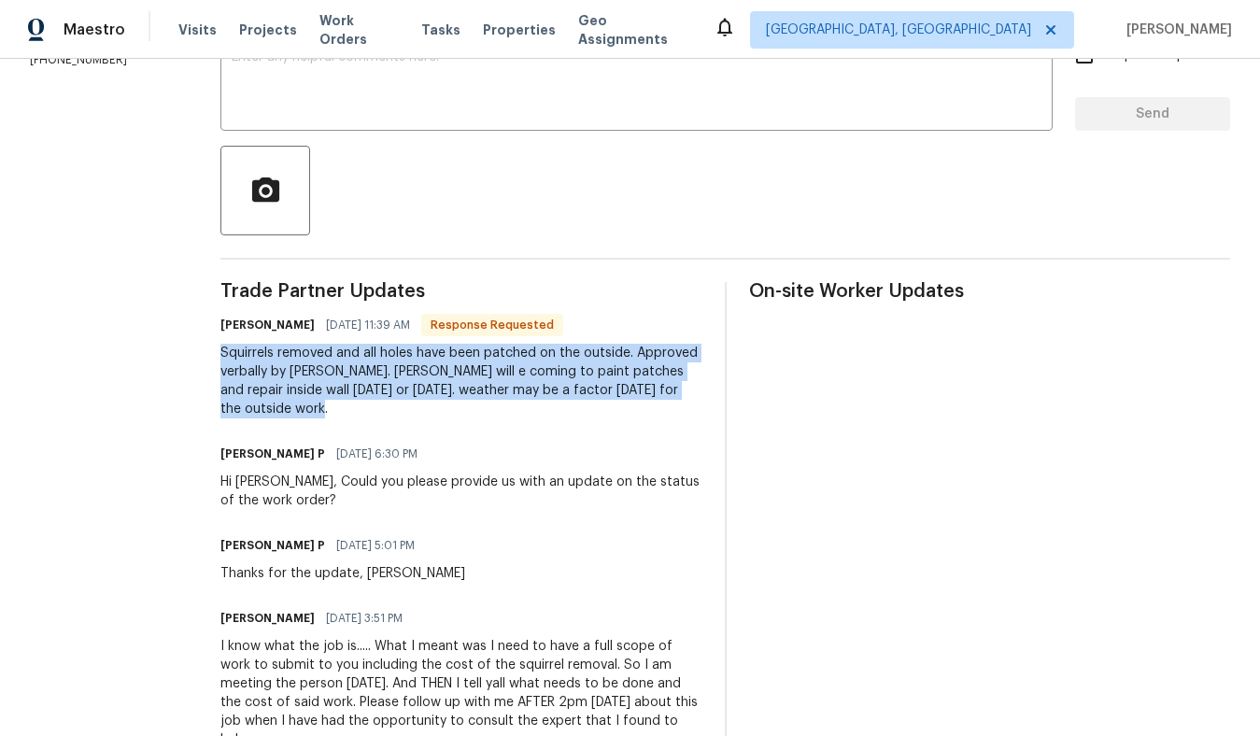
drag, startPoint x: 262, startPoint y: 354, endPoint x: 469, endPoint y: 405, distance: 212.7
click at [469, 406] on div "Squirrels removed and all holes have been patched on the outside. Approved verb…" at bounding box center [461, 381] width 482 height 75
copy div "Squirrels removed and all holes have been patched on the outside. Approved verb…"
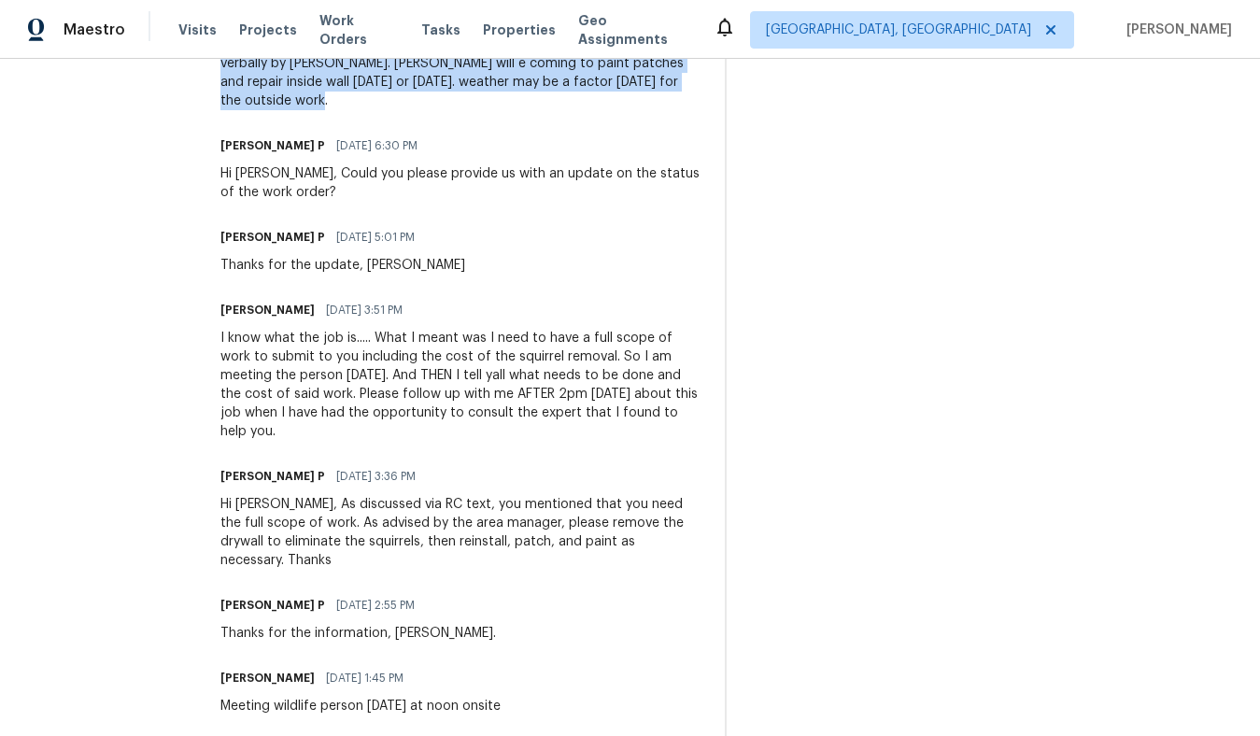
scroll to position [0, 0]
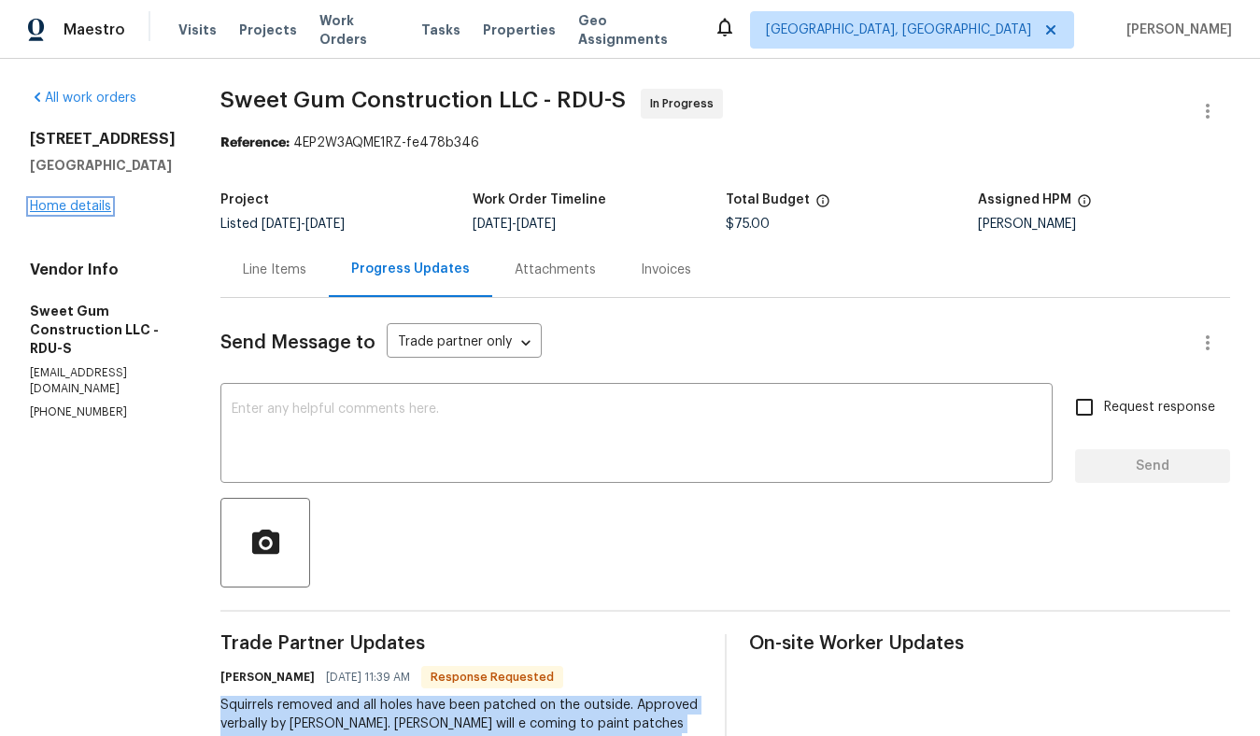
click at [62, 204] on link "Home details" at bounding box center [70, 206] width 81 height 13
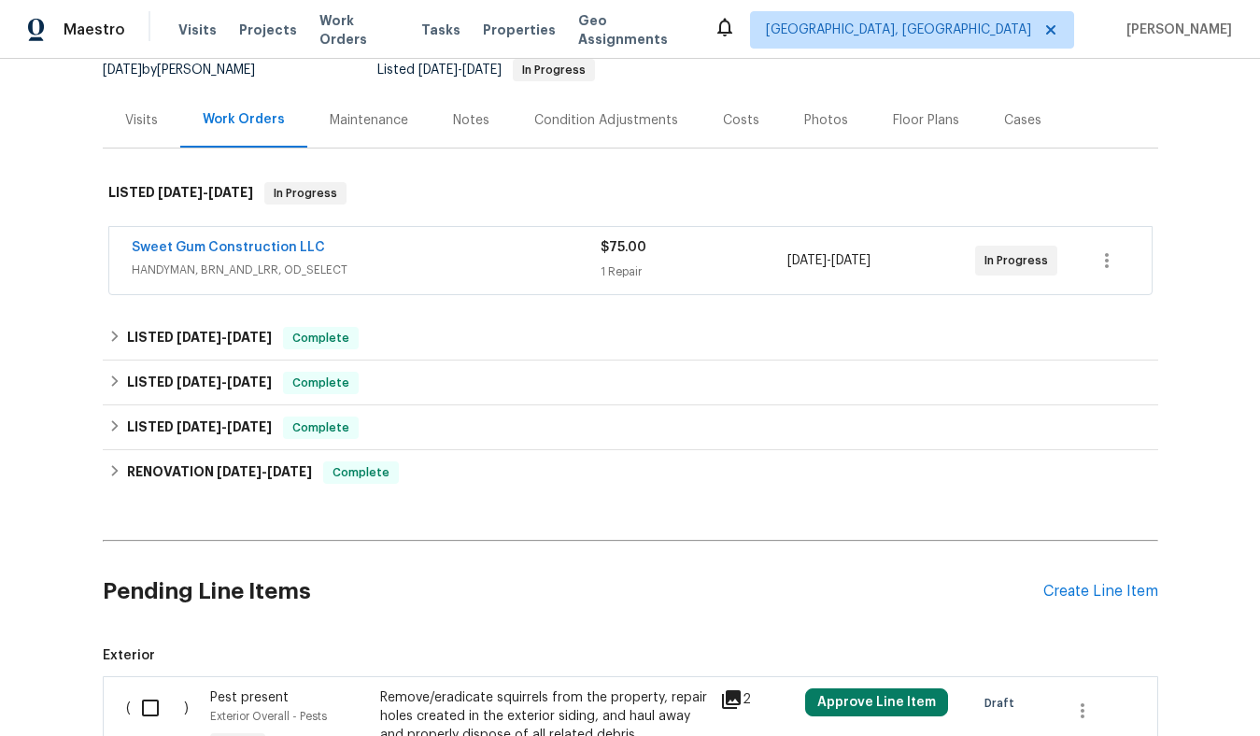
scroll to position [210, 0]
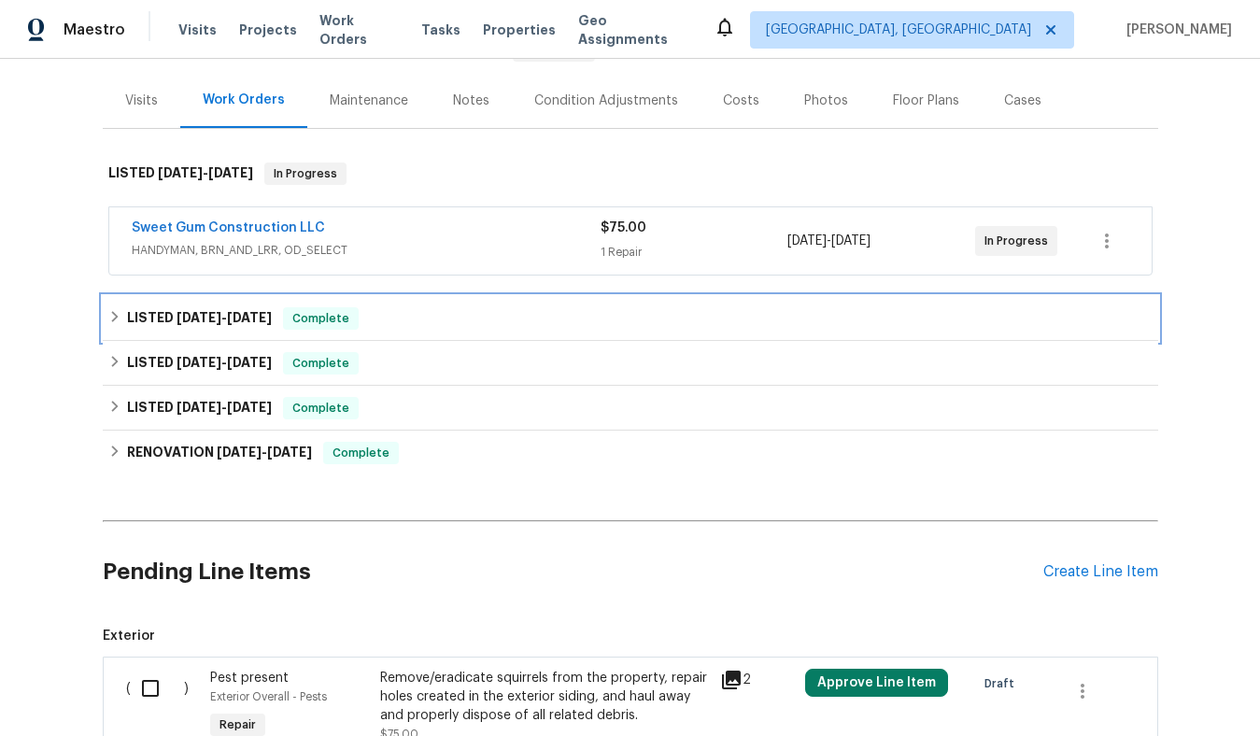
click at [217, 318] on span "[DATE] - [DATE]" at bounding box center [223, 317] width 95 height 13
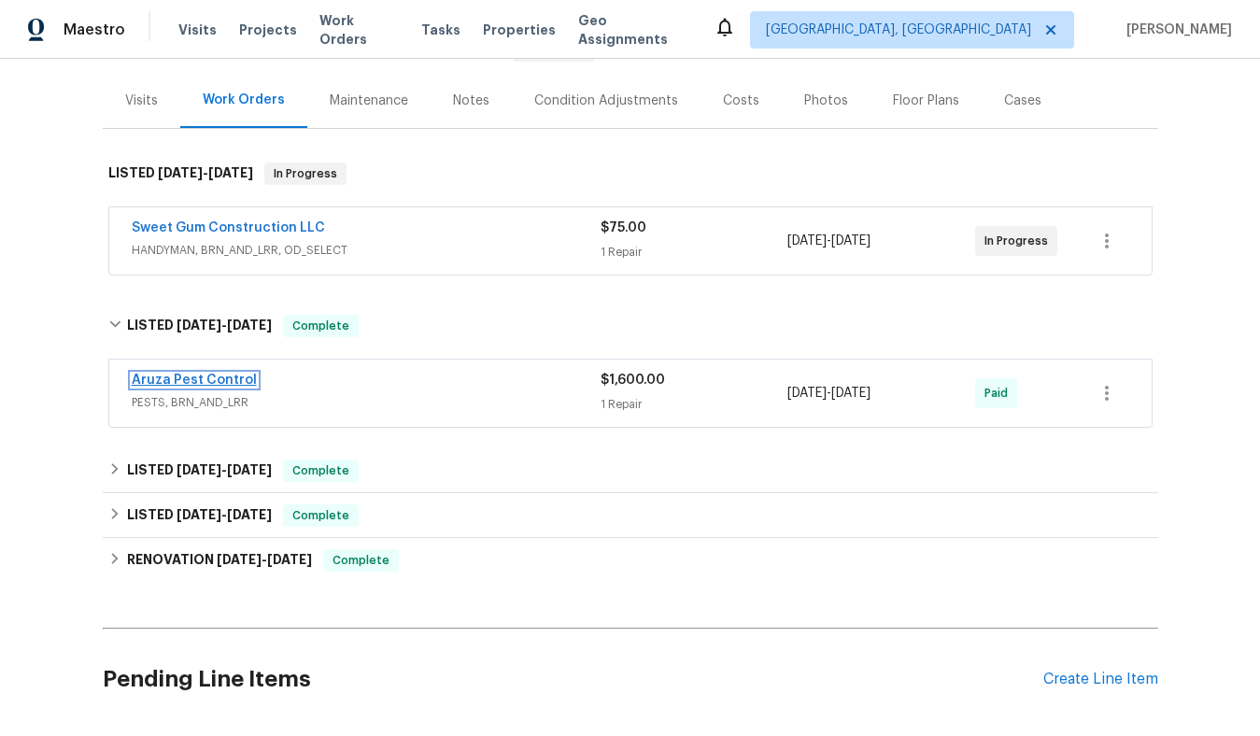
click at [240, 377] on link "Aruza Pest Control" at bounding box center [194, 380] width 125 height 13
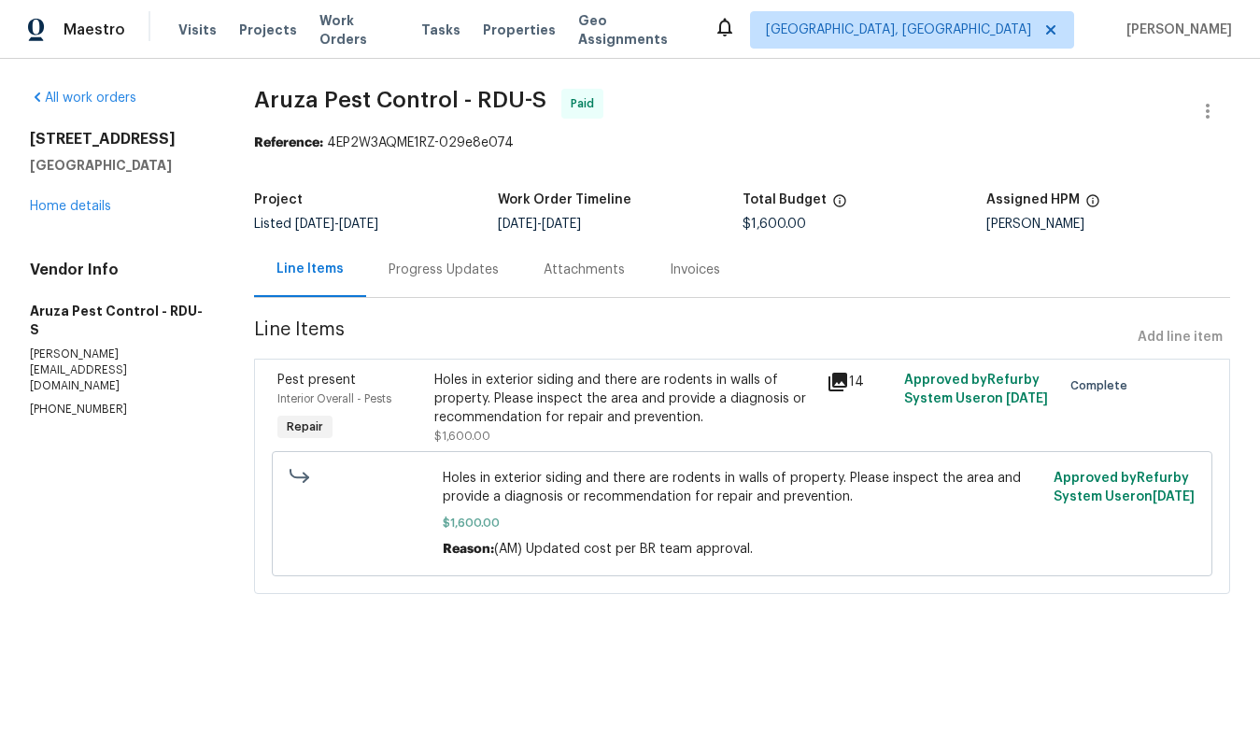
click at [685, 274] on div "Invoices" at bounding box center [695, 270] width 50 height 19
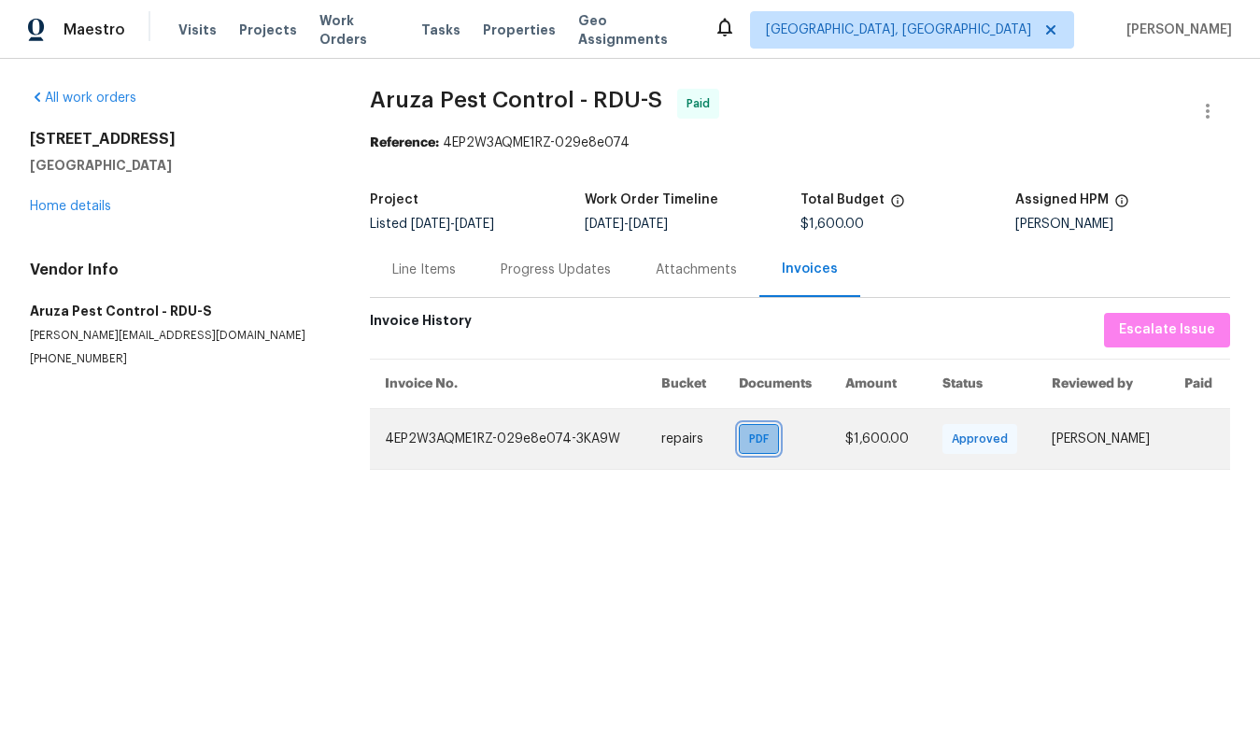
click at [758, 451] on div "PDF" at bounding box center [759, 439] width 40 height 30
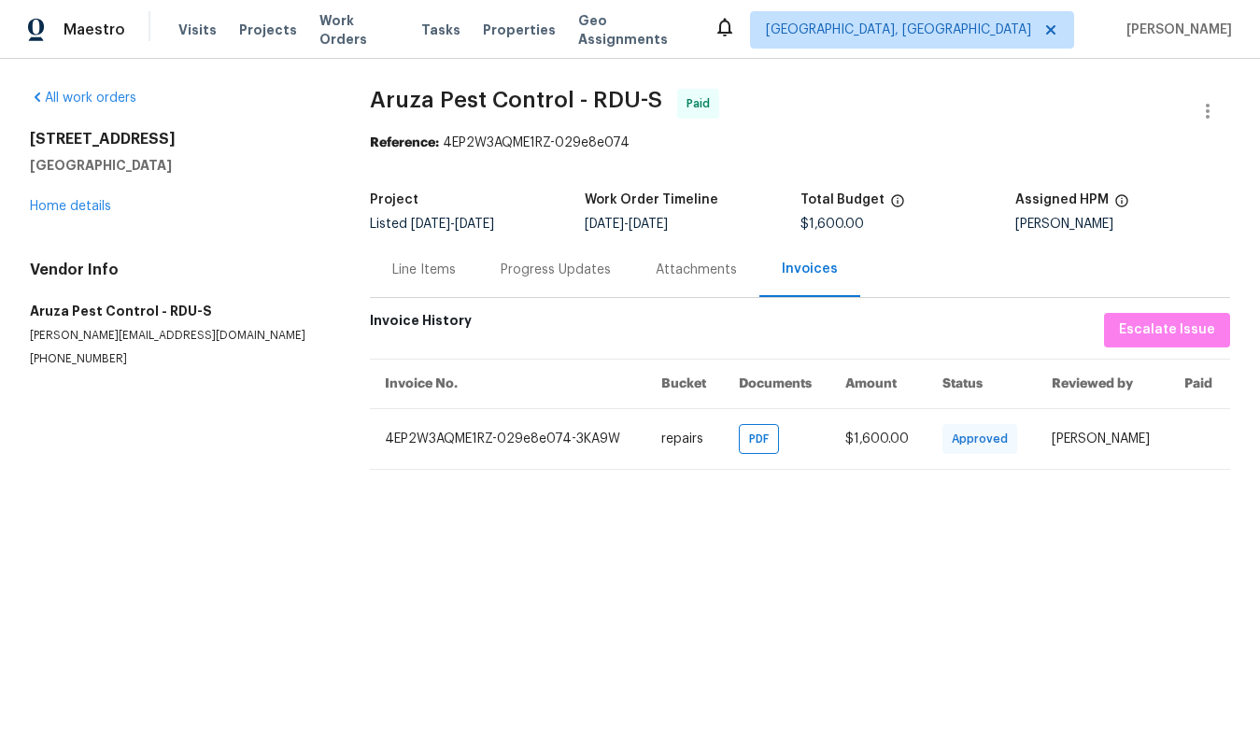
click at [432, 272] on div "Line Items" at bounding box center [424, 270] width 64 height 19
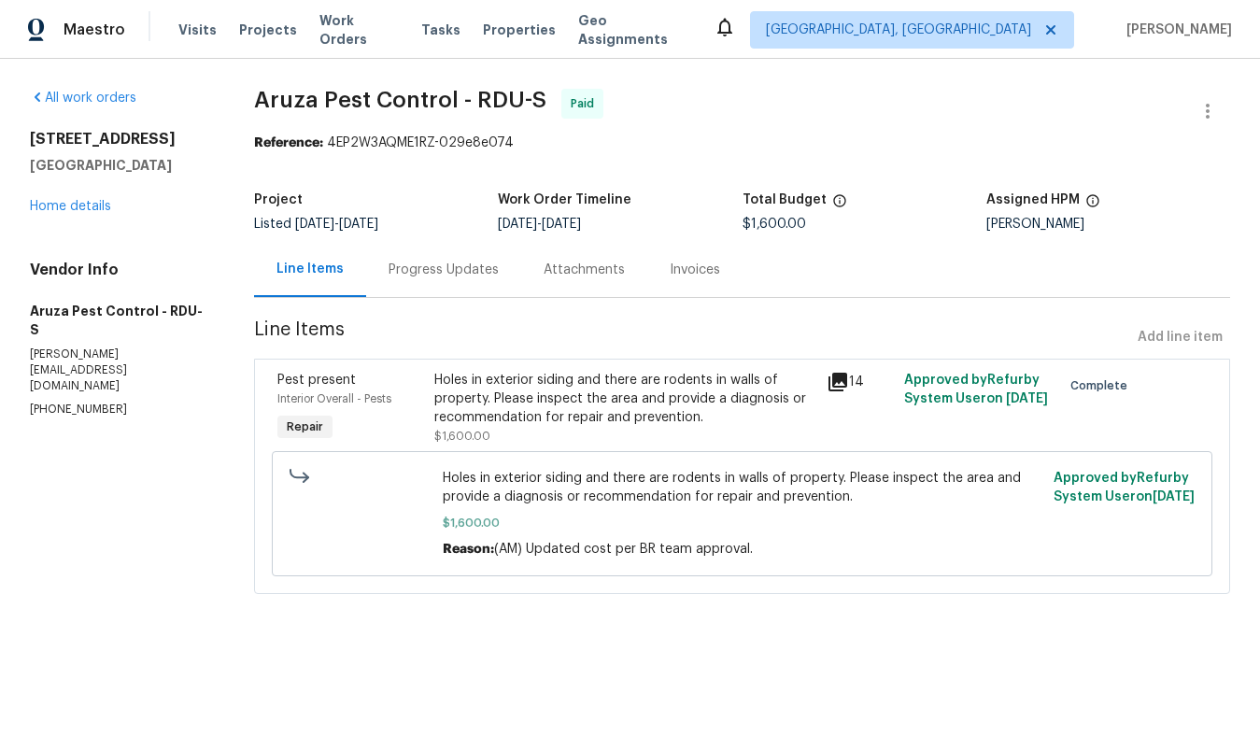
click at [475, 261] on div "Progress Updates" at bounding box center [443, 270] width 110 height 19
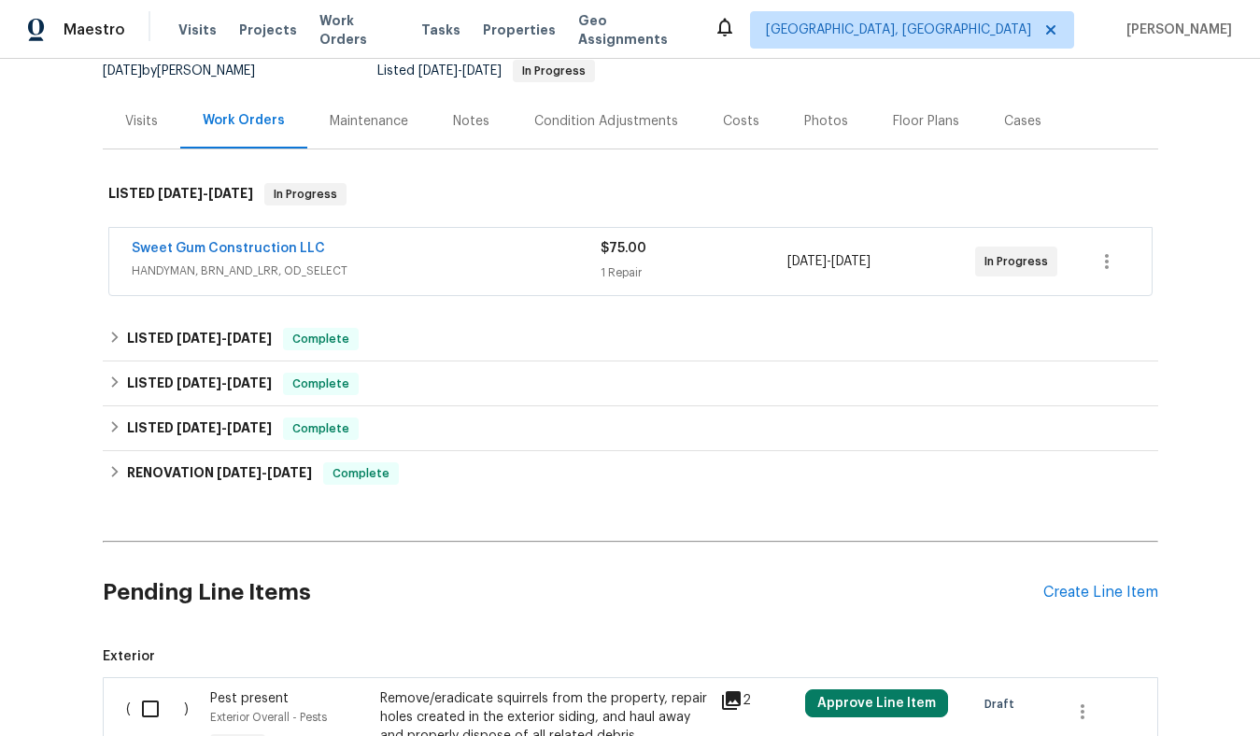
scroll to position [218, 0]
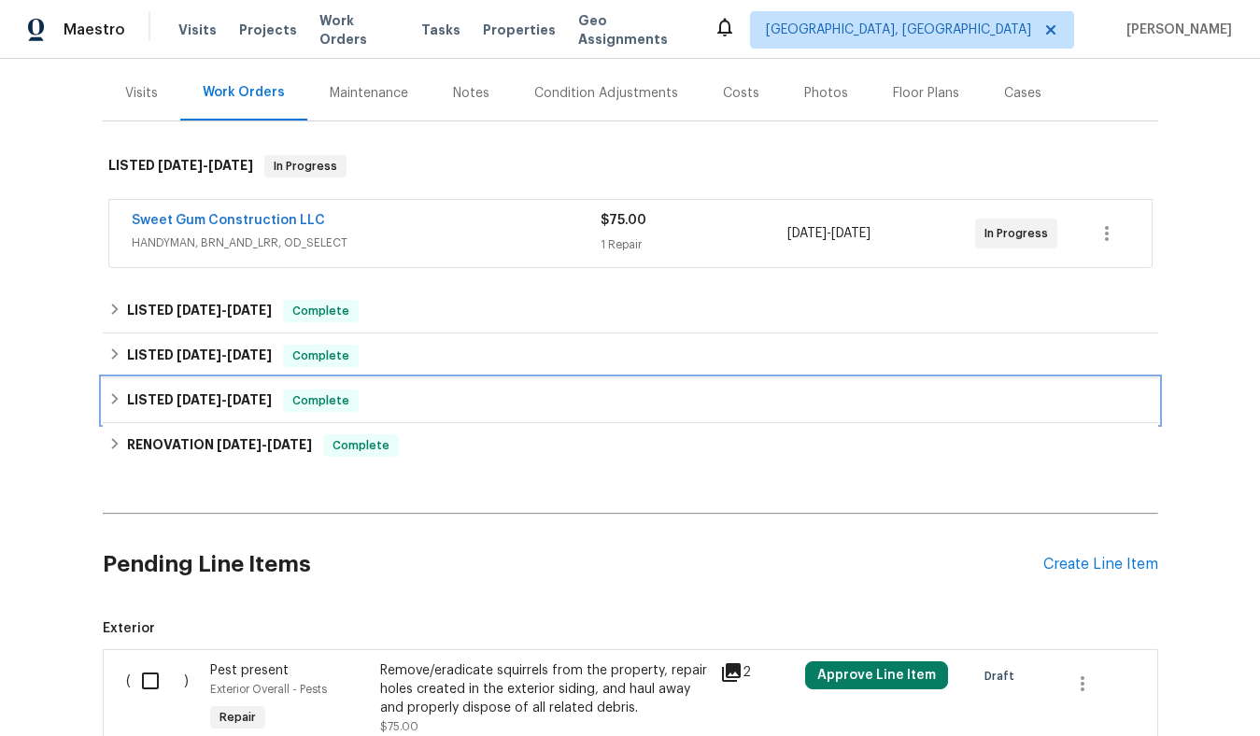
click at [243, 401] on span "[DATE]" at bounding box center [249, 399] width 45 height 13
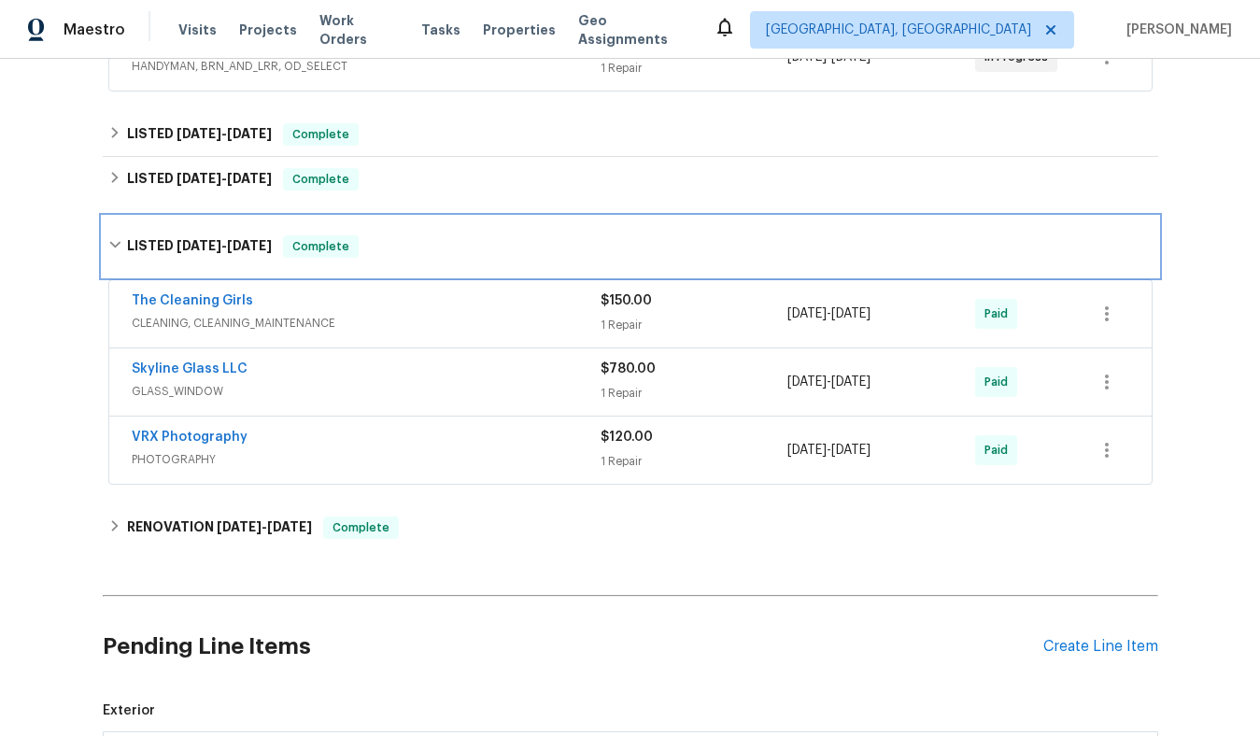
scroll to position [396, 0]
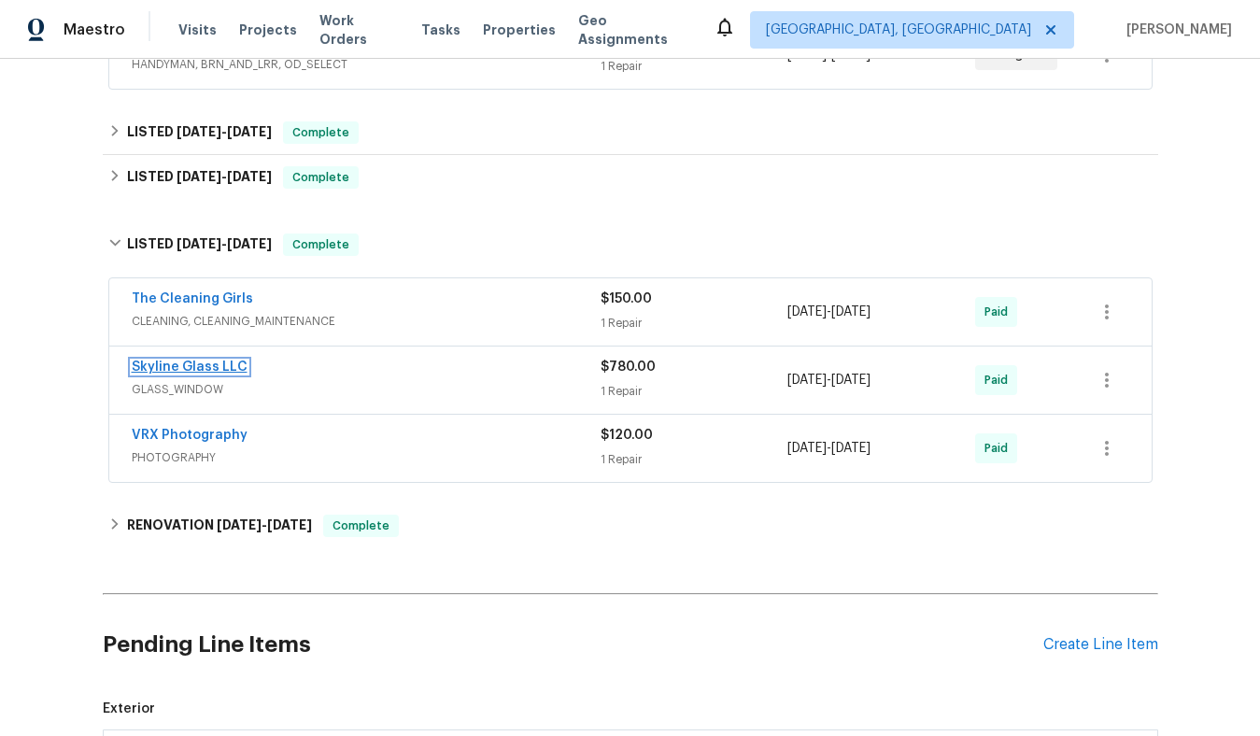
click at [219, 368] on link "Skyline Glass LLC" at bounding box center [190, 366] width 116 height 13
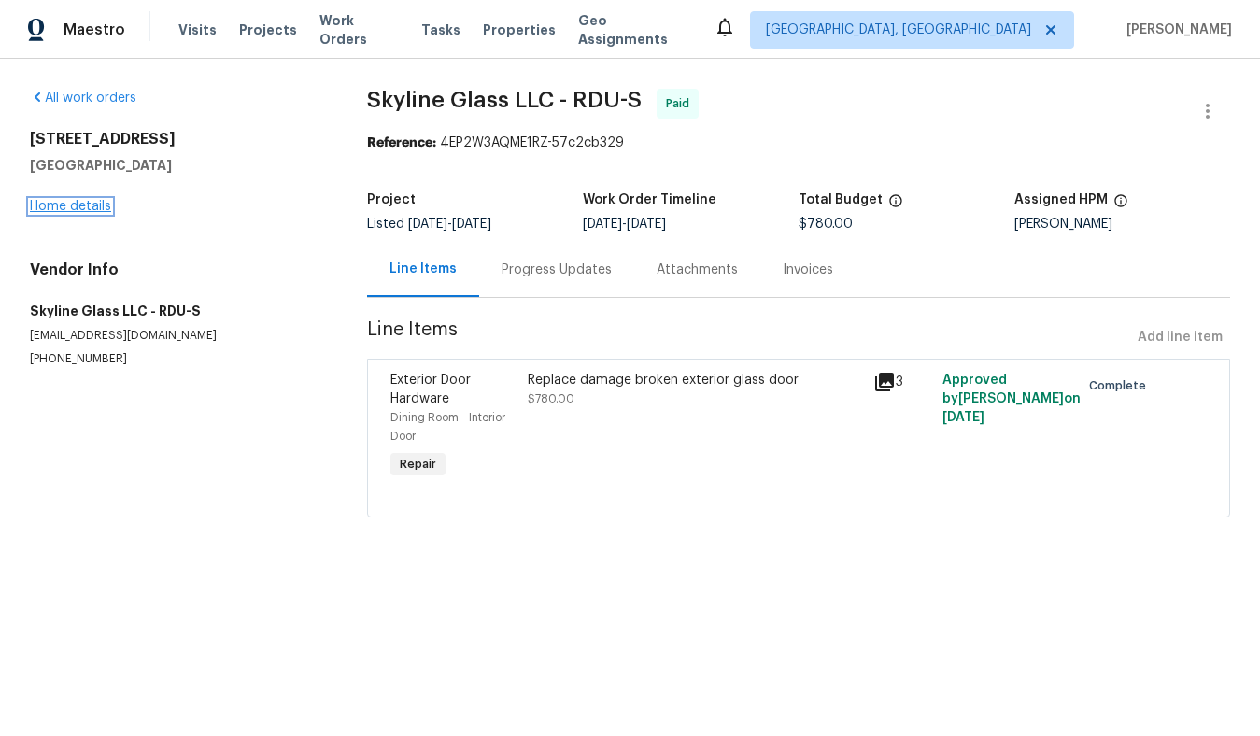
click at [101, 206] on link "Home details" at bounding box center [70, 206] width 81 height 13
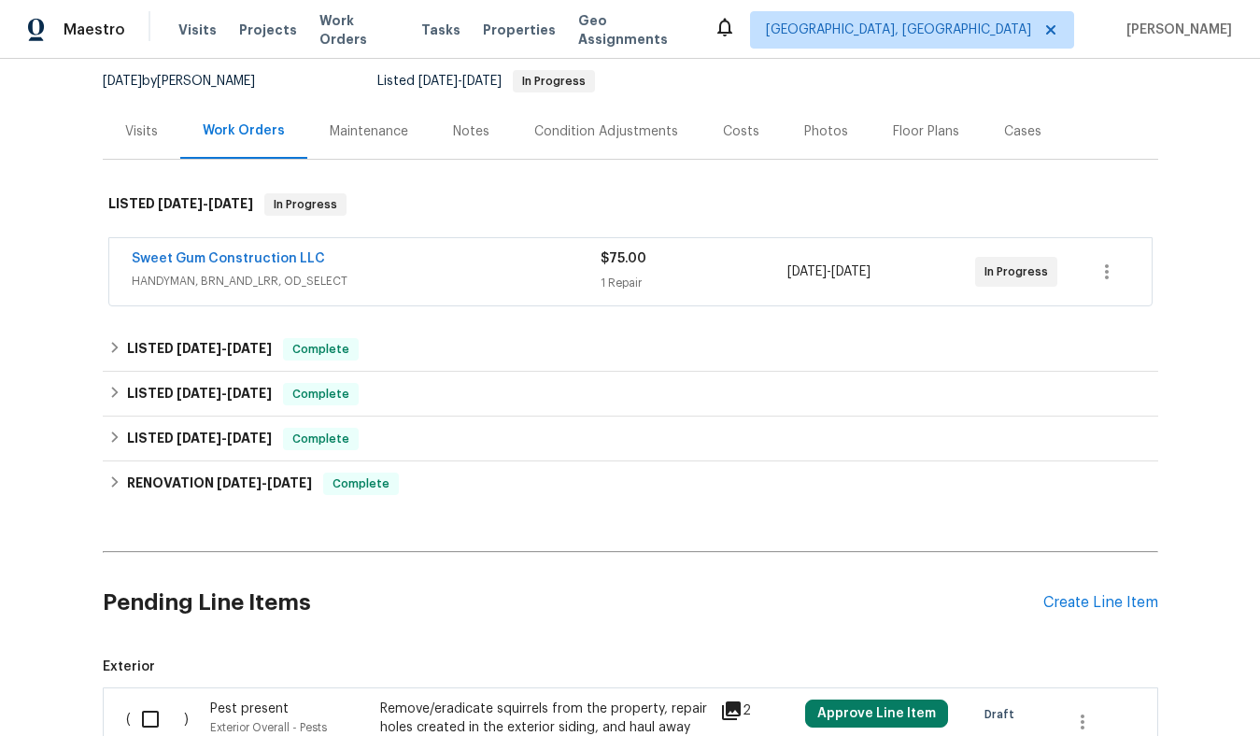
scroll to position [208, 0]
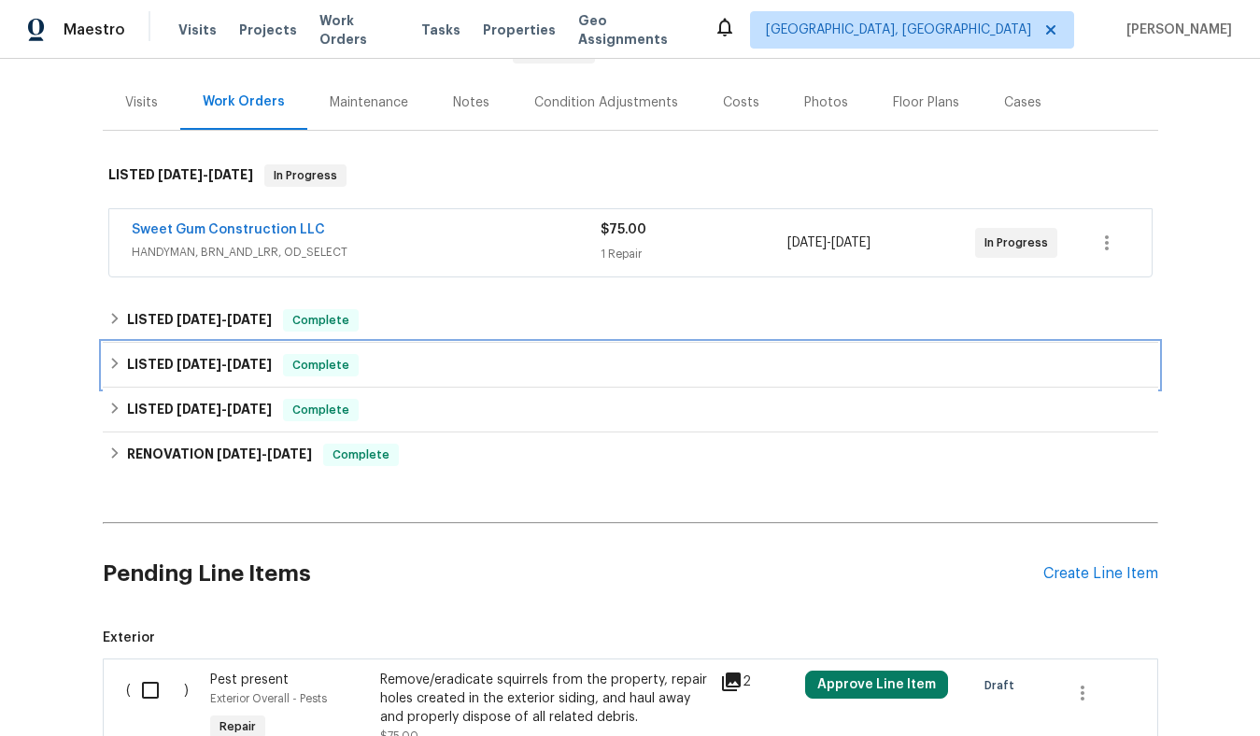
click at [231, 363] on span "5/30/25 - 6/16/25" at bounding box center [223, 364] width 95 height 13
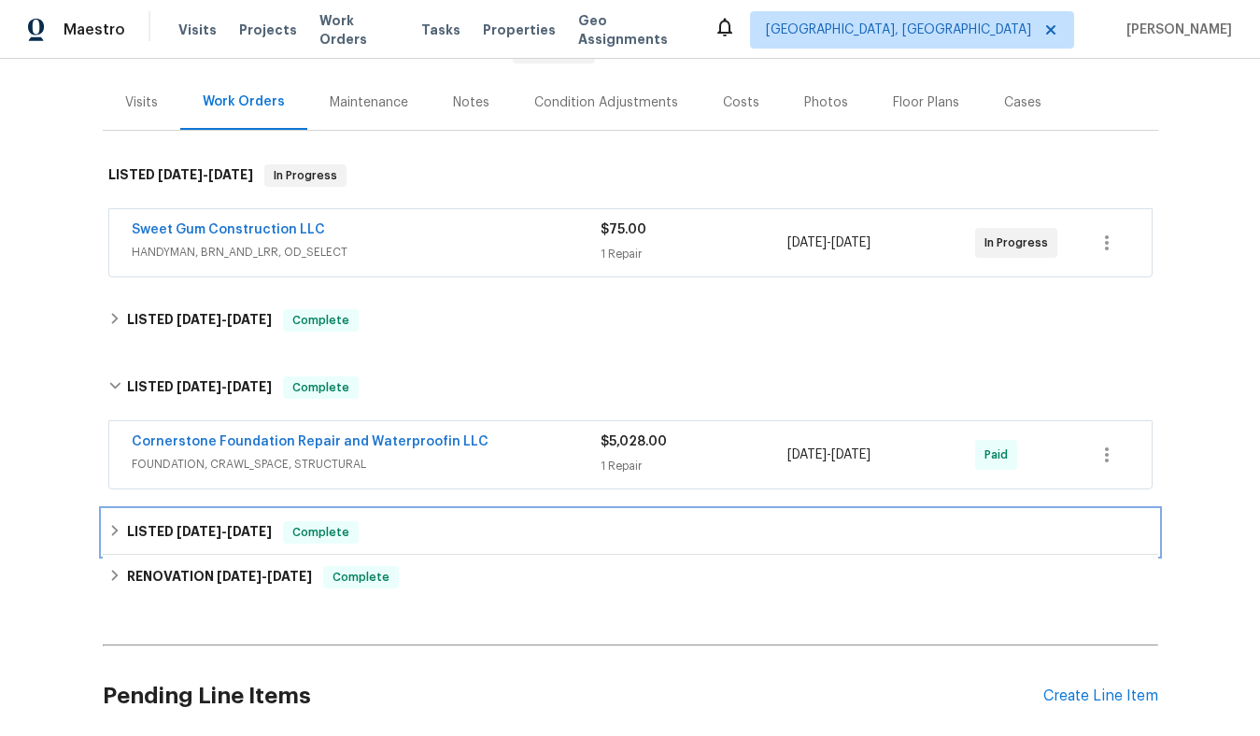
click at [215, 536] on span "[DATE]" at bounding box center [198, 531] width 45 height 13
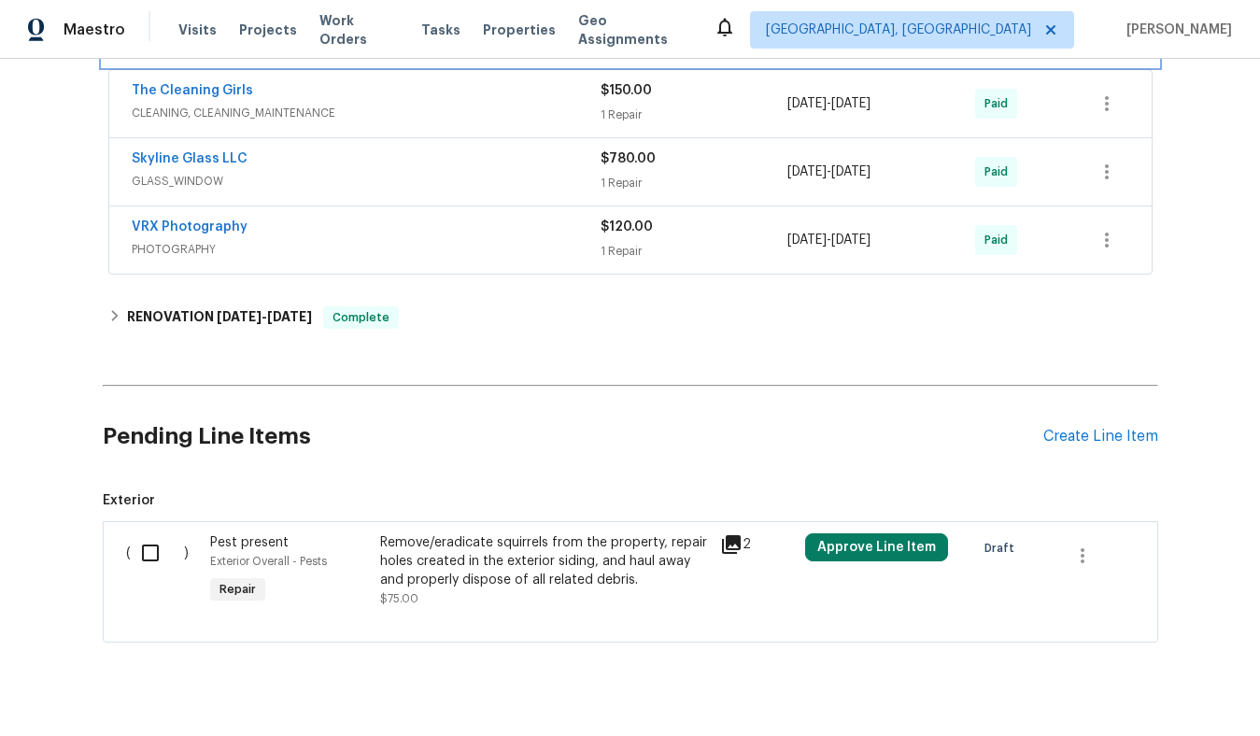
scroll to position [713, 0]
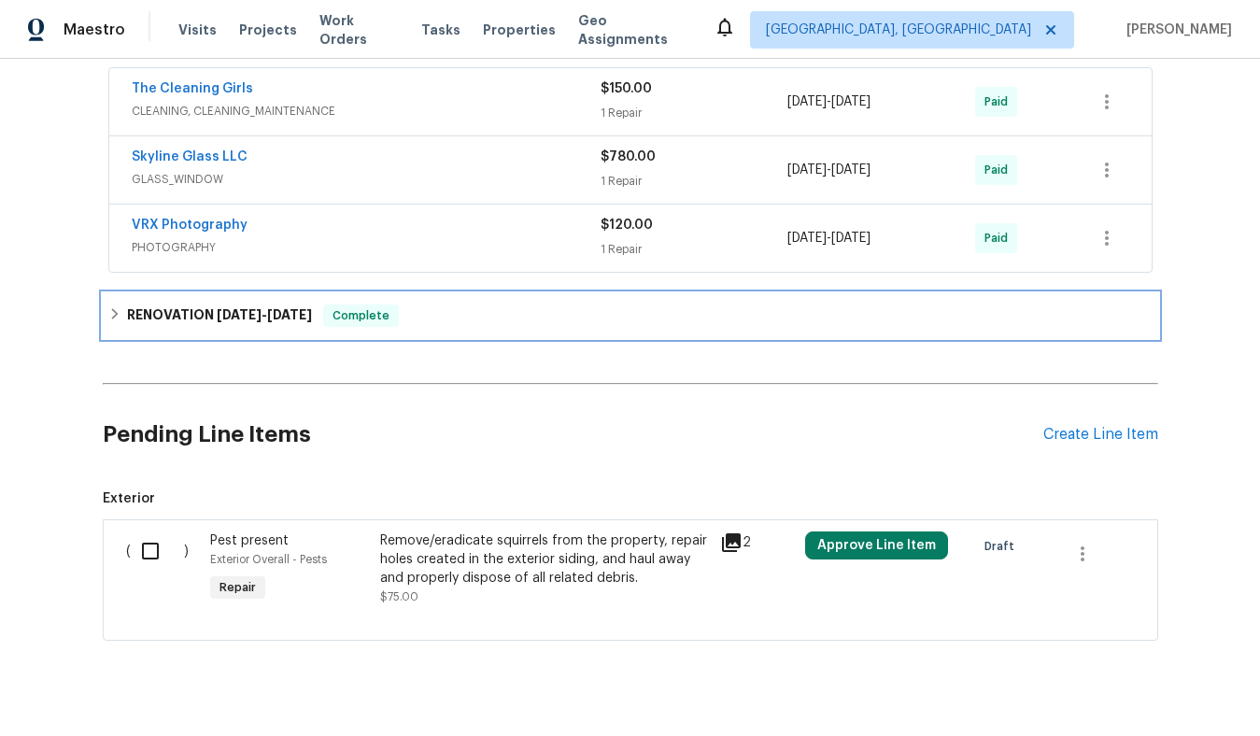
click at [205, 315] on h6 "RENOVATION 1/17/25 - 2/14/25" at bounding box center [219, 315] width 185 height 22
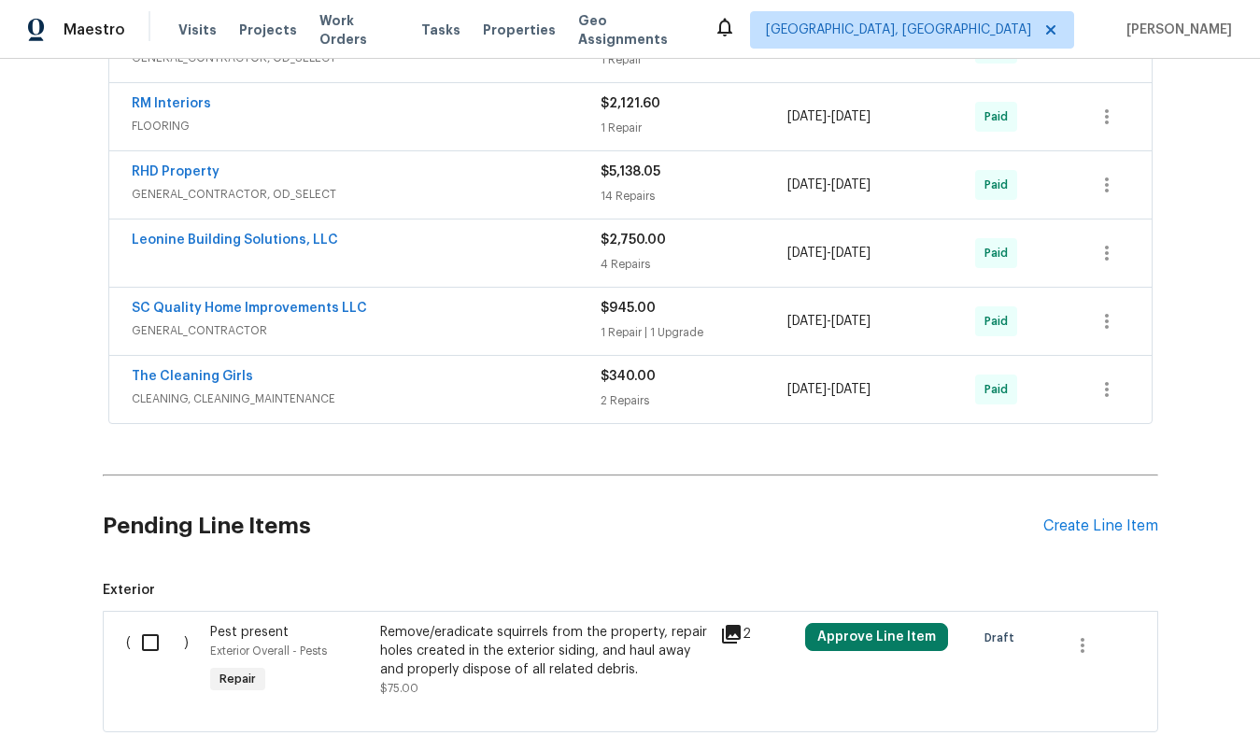
scroll to position [1099, 0]
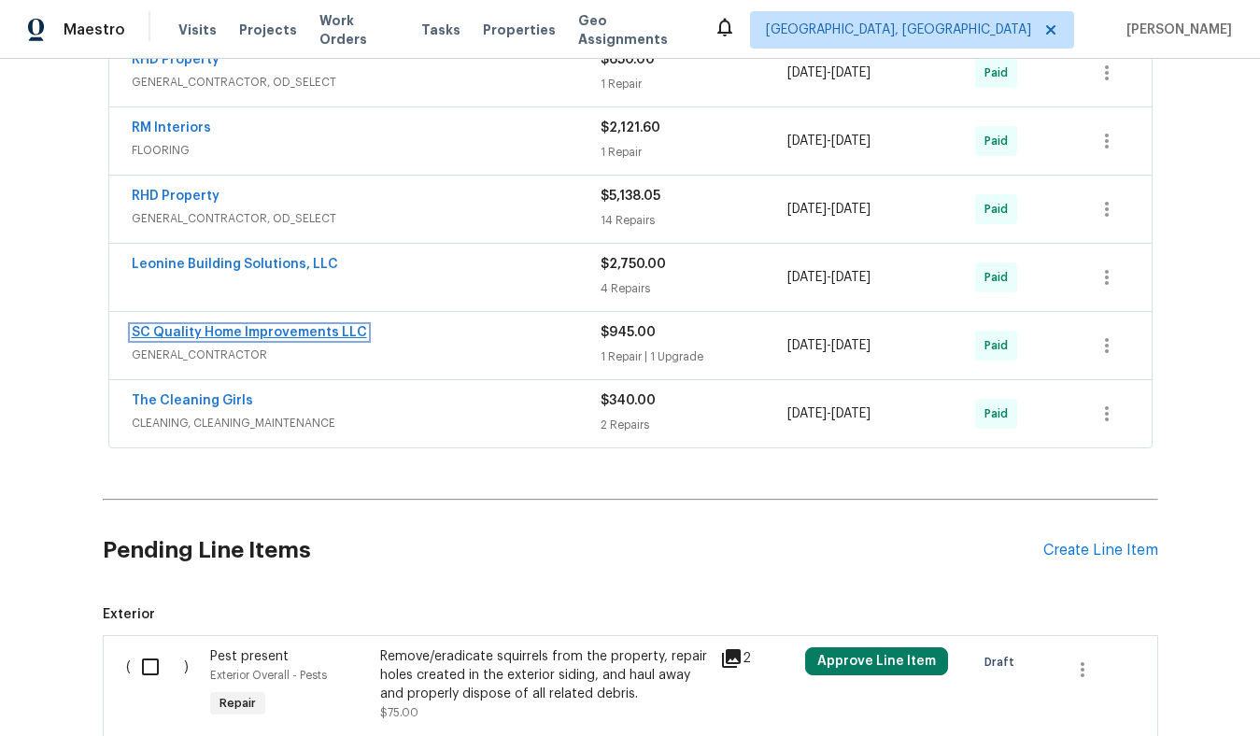
click at [235, 335] on link "SC Quality Home Improvements LLC" at bounding box center [249, 332] width 235 height 13
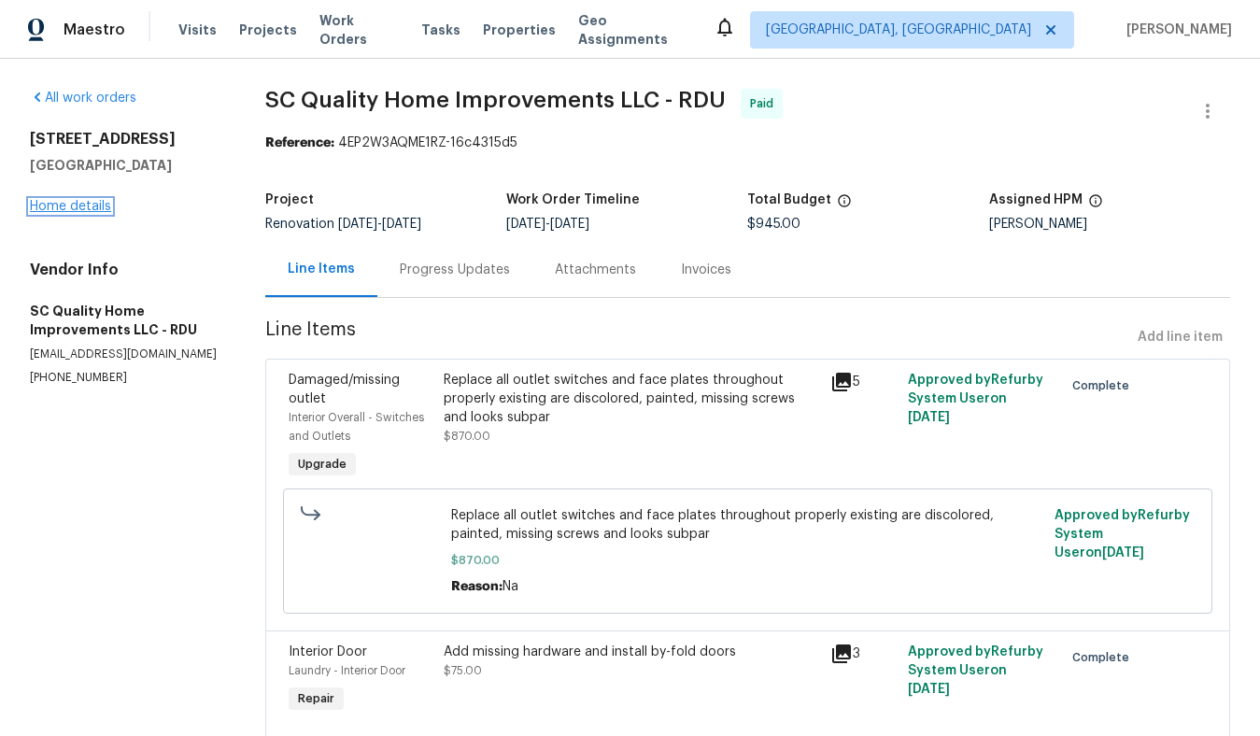
click at [83, 205] on link "Home details" at bounding box center [70, 206] width 81 height 13
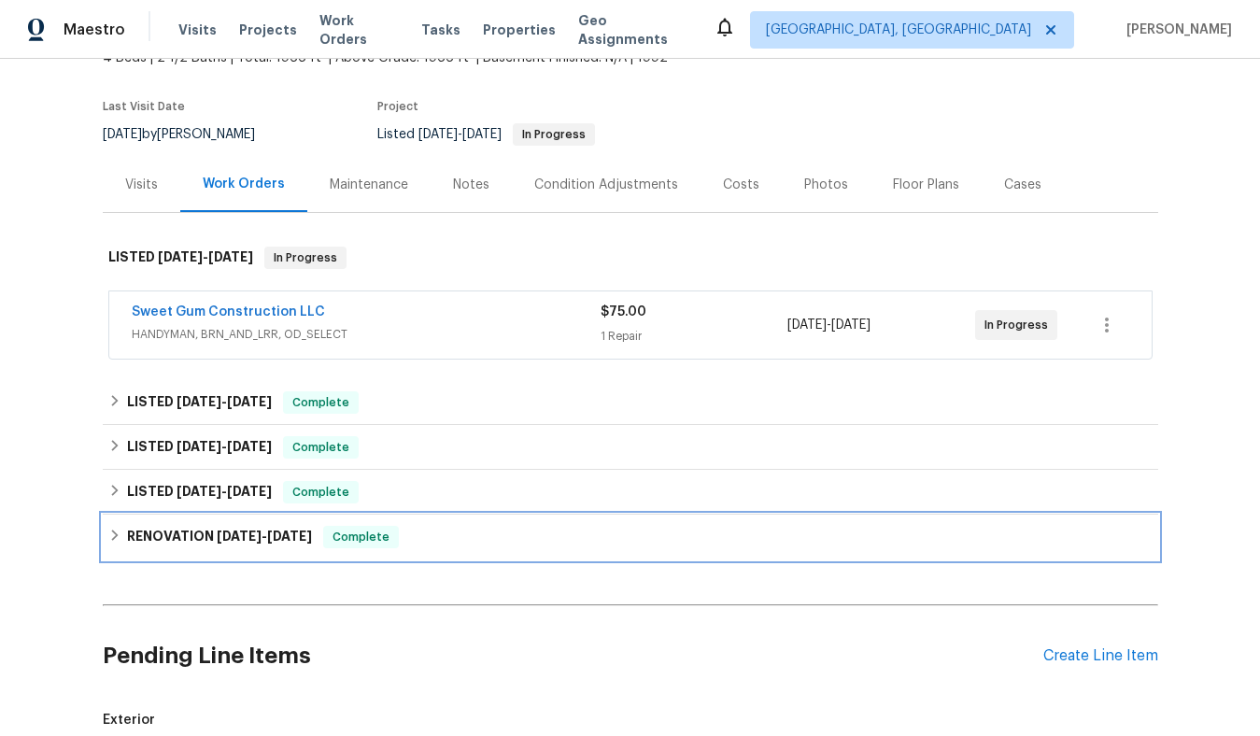
click at [200, 544] on h6 "RENOVATION 1/17/25 - 2/14/25" at bounding box center [219, 537] width 185 height 22
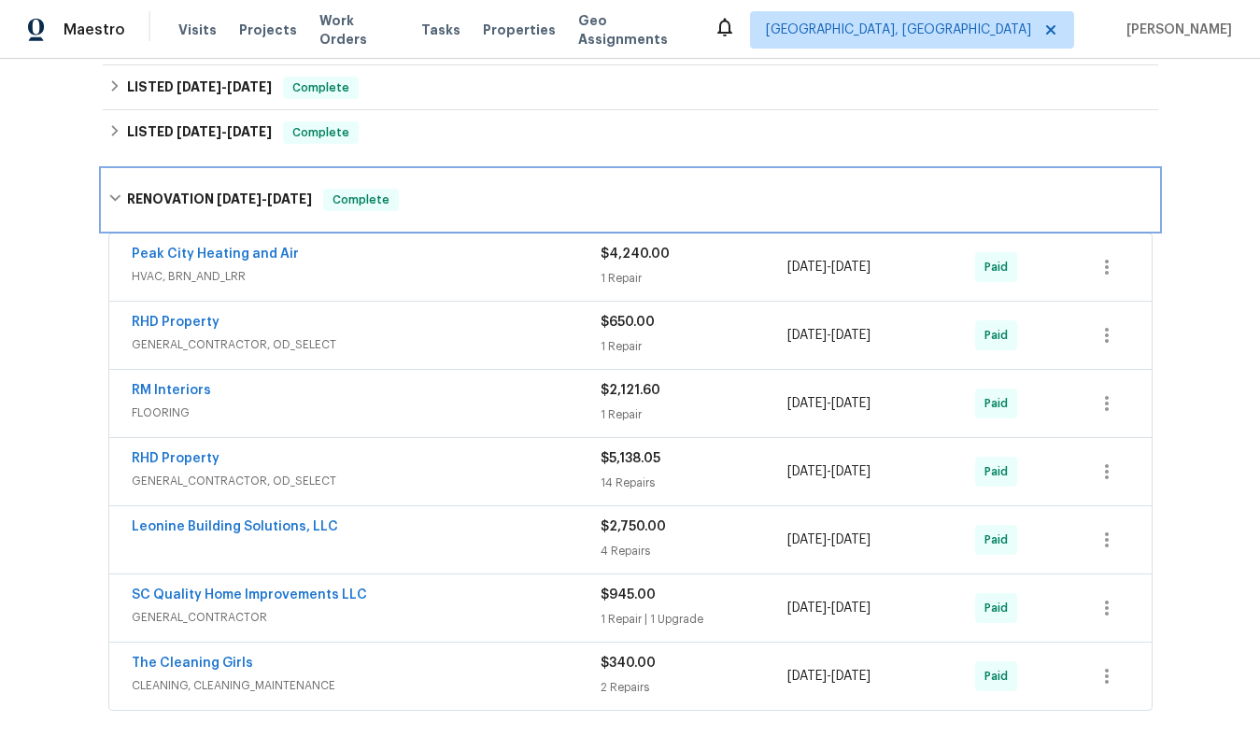
scroll to position [491, 0]
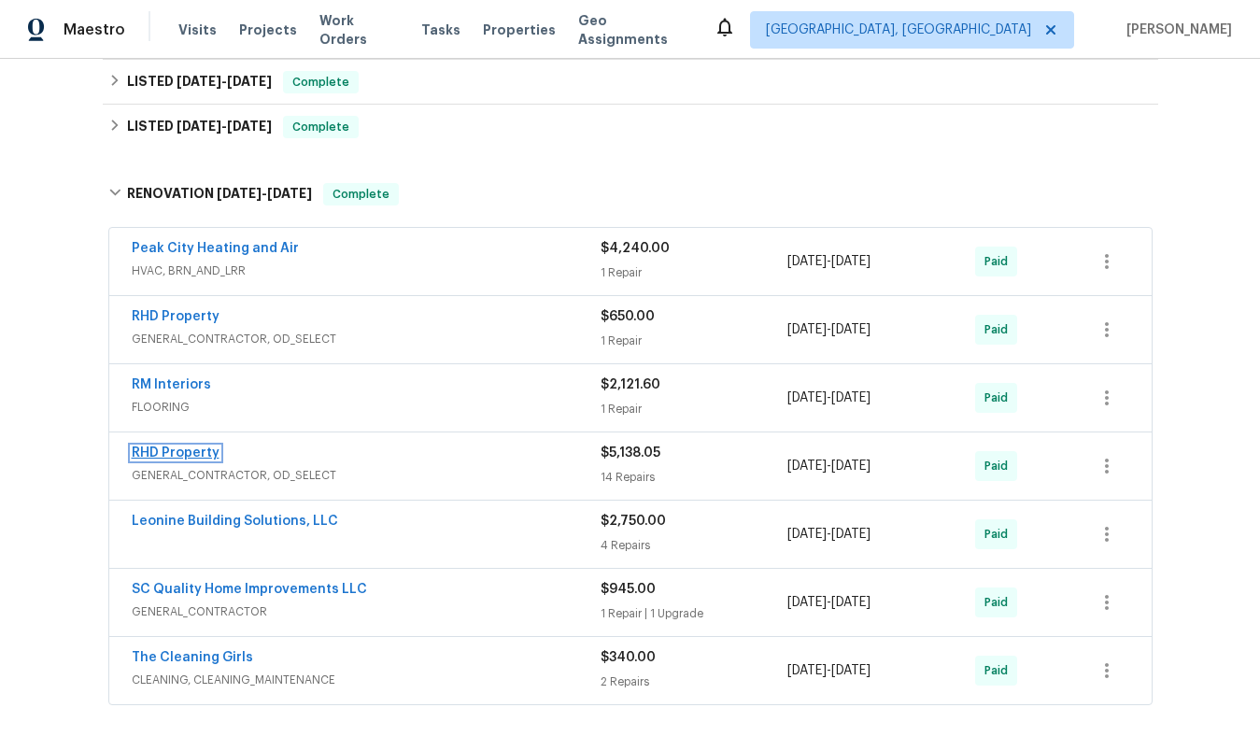
click at [187, 450] on link "RHD Property" at bounding box center [176, 452] width 88 height 13
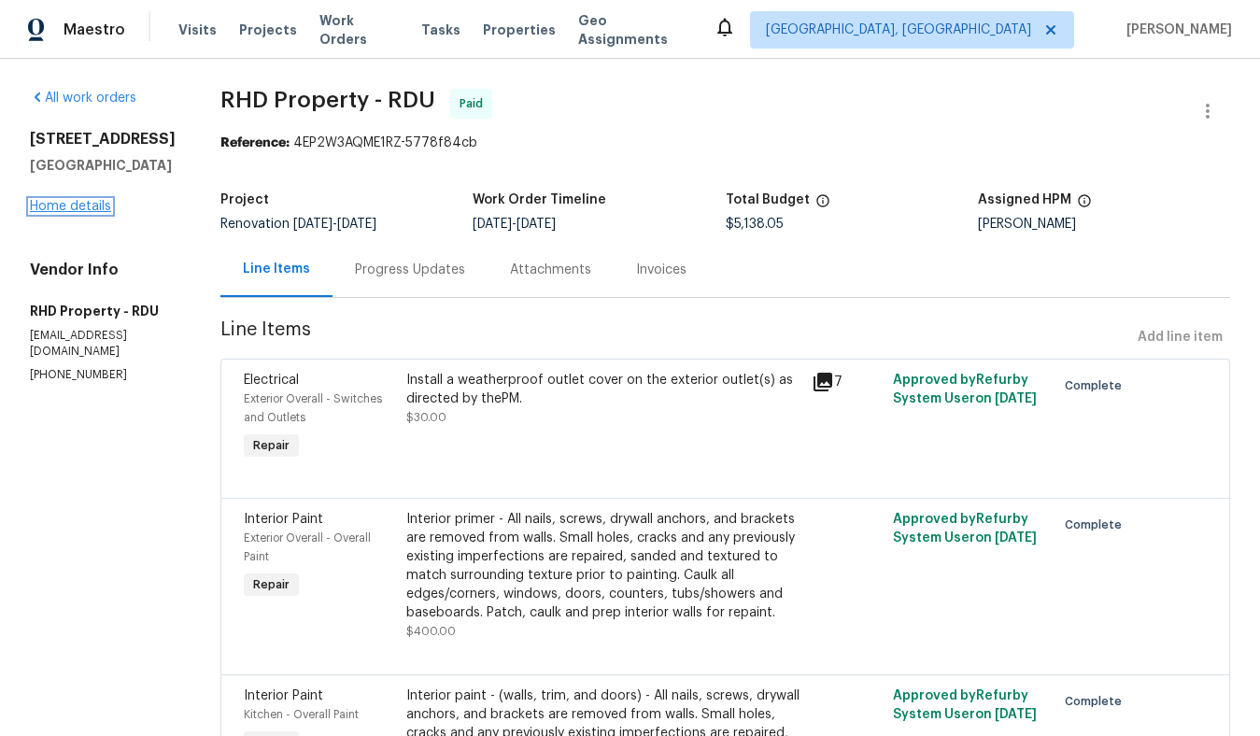
click at [104, 205] on link "Home details" at bounding box center [70, 206] width 81 height 13
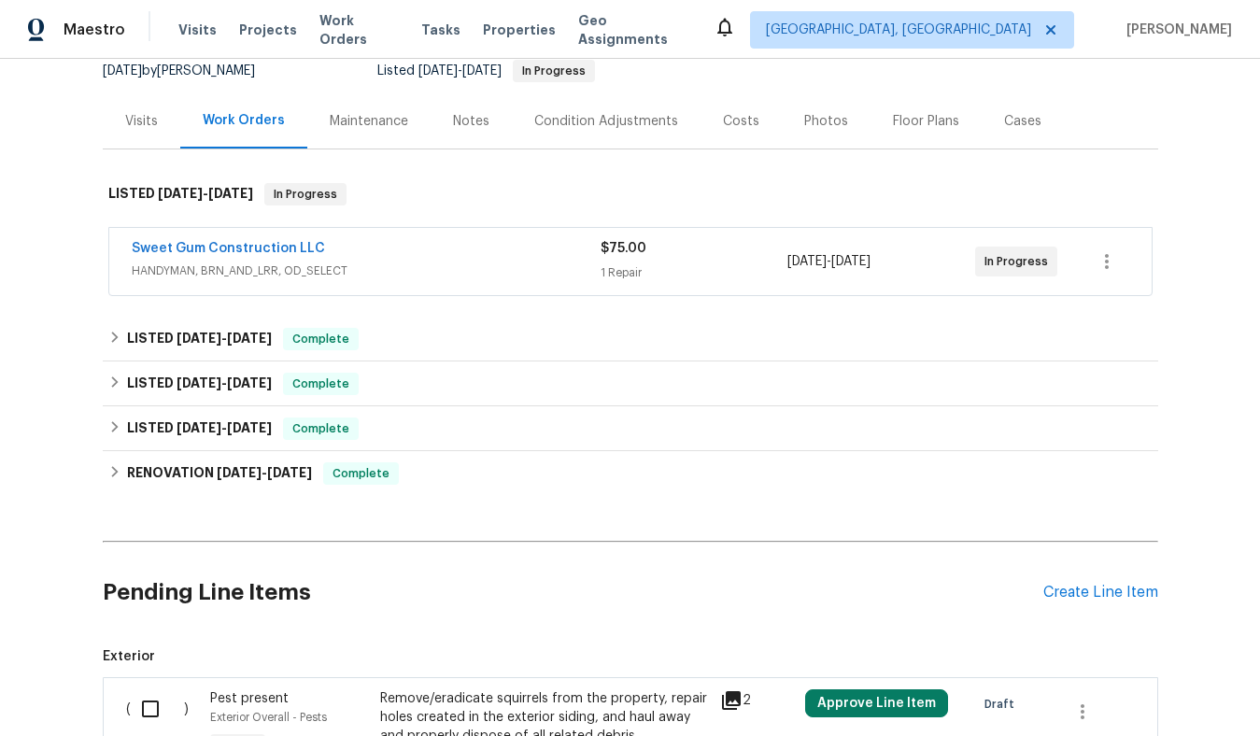
scroll to position [230, 0]
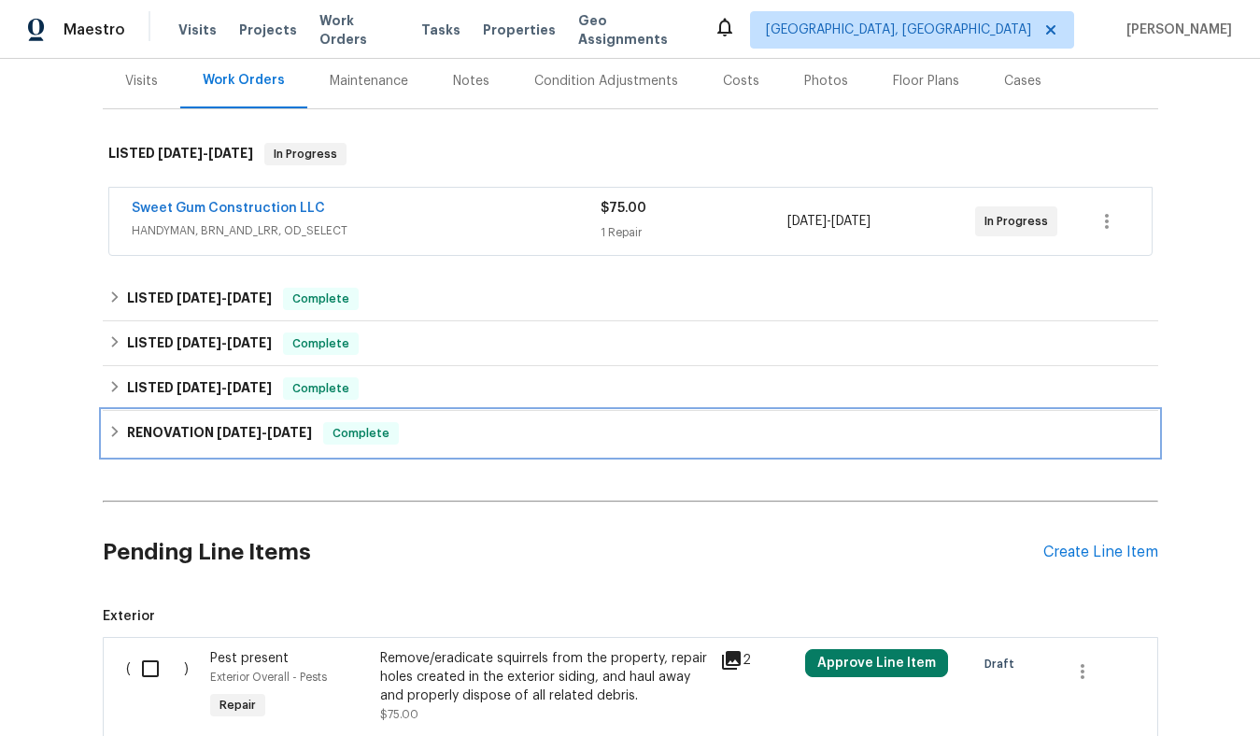
click at [250, 423] on h6 "RENOVATION 1/17/25 - 2/14/25" at bounding box center [219, 433] width 185 height 22
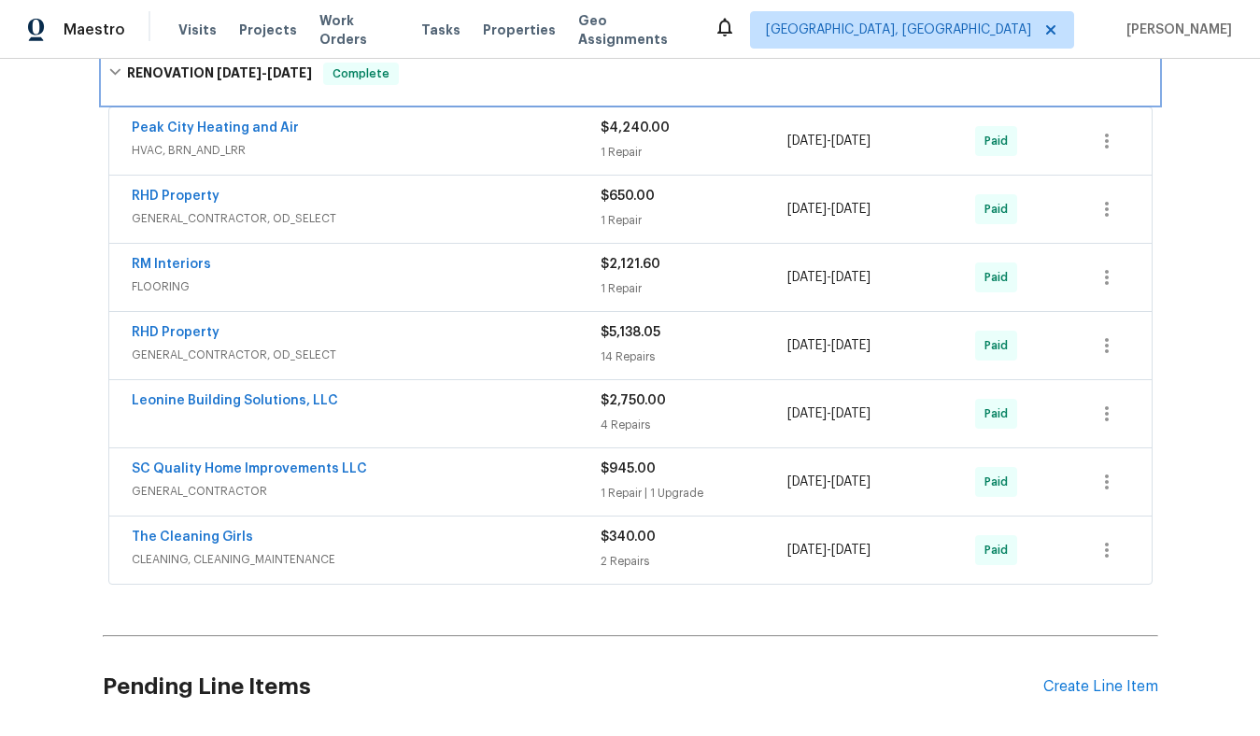
scroll to position [628, 0]
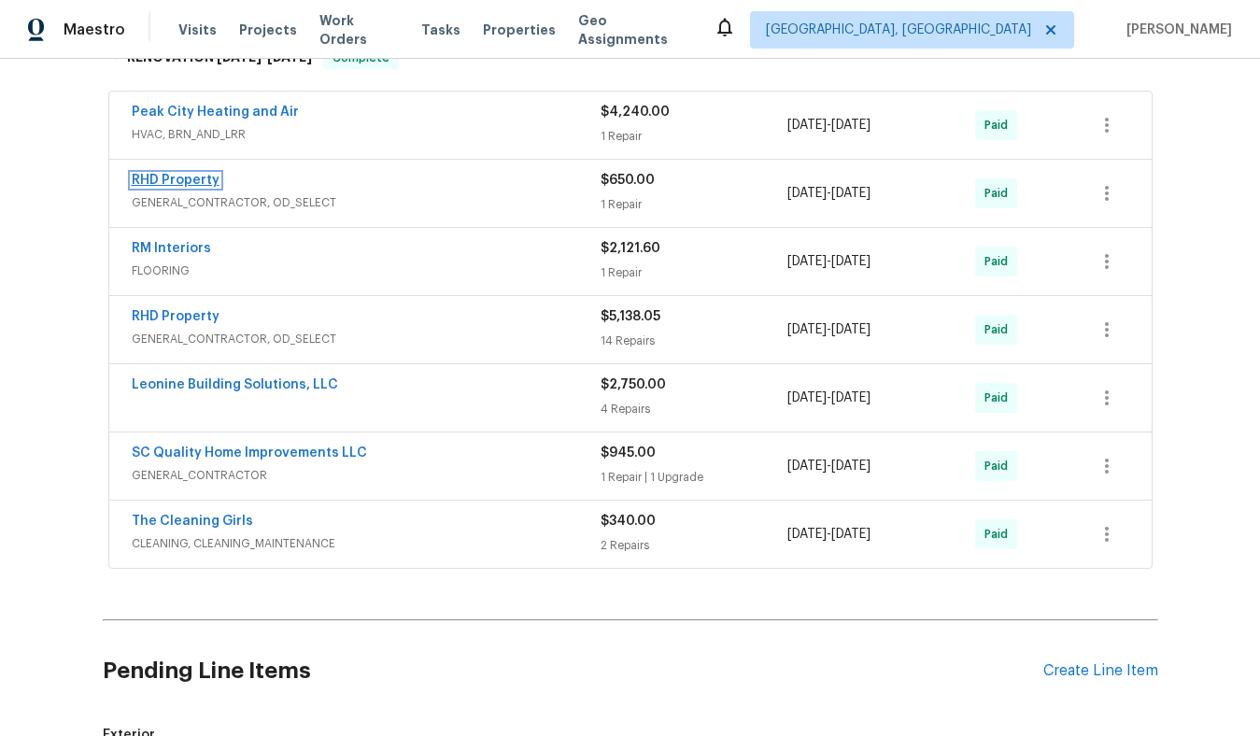
click at [191, 185] on link "RHD Property" at bounding box center [176, 180] width 88 height 13
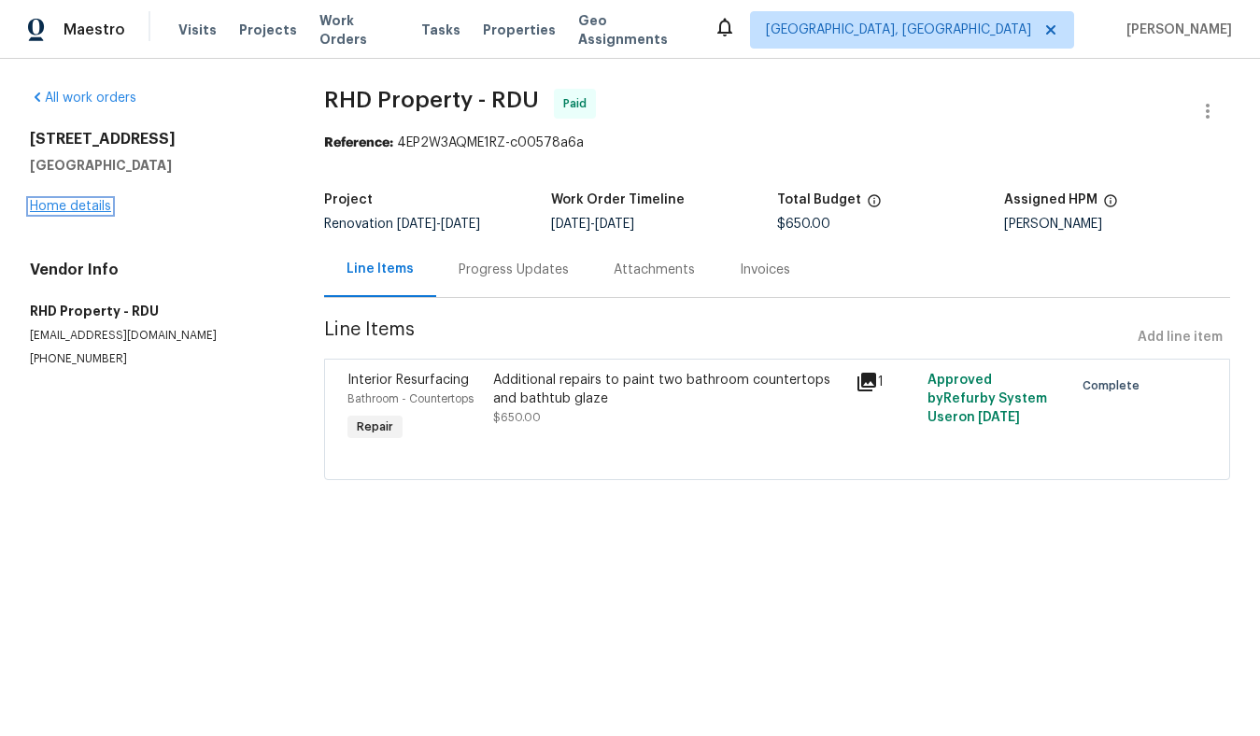
click at [73, 208] on link "Home details" at bounding box center [70, 206] width 81 height 13
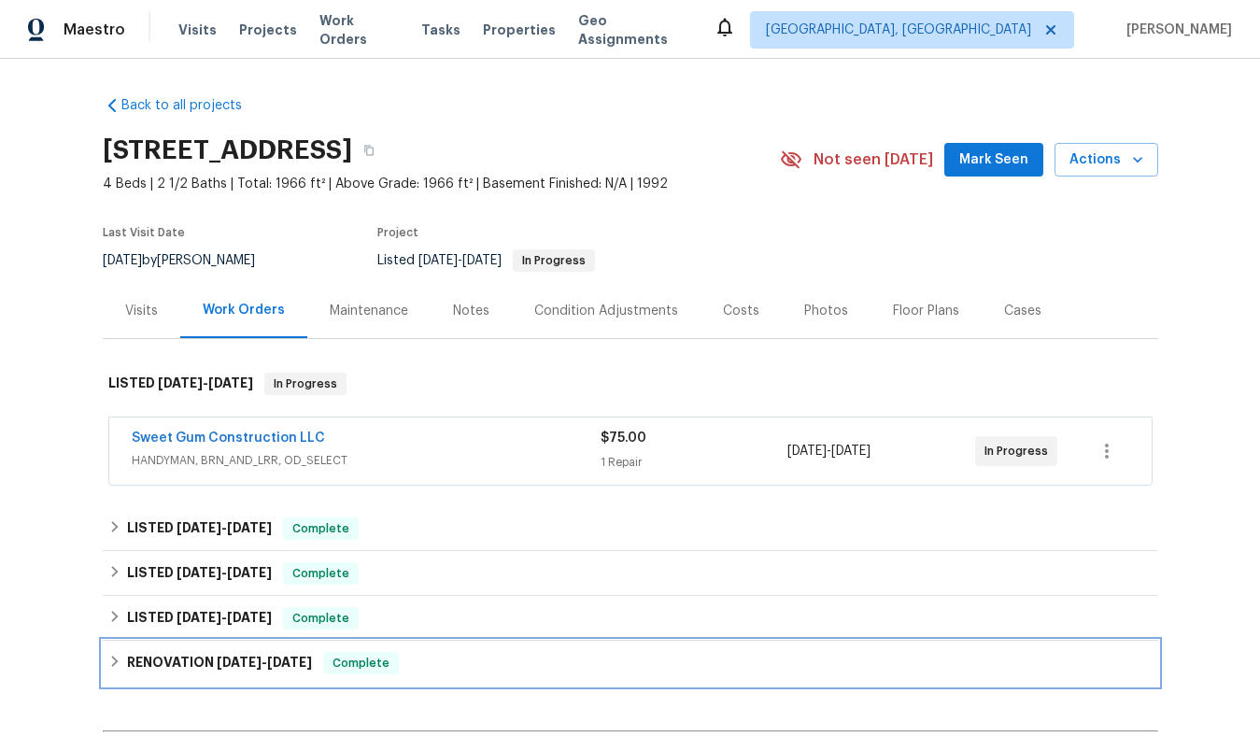
click at [179, 657] on h6 "RENOVATION 1/17/25 - 2/14/25" at bounding box center [219, 663] width 185 height 22
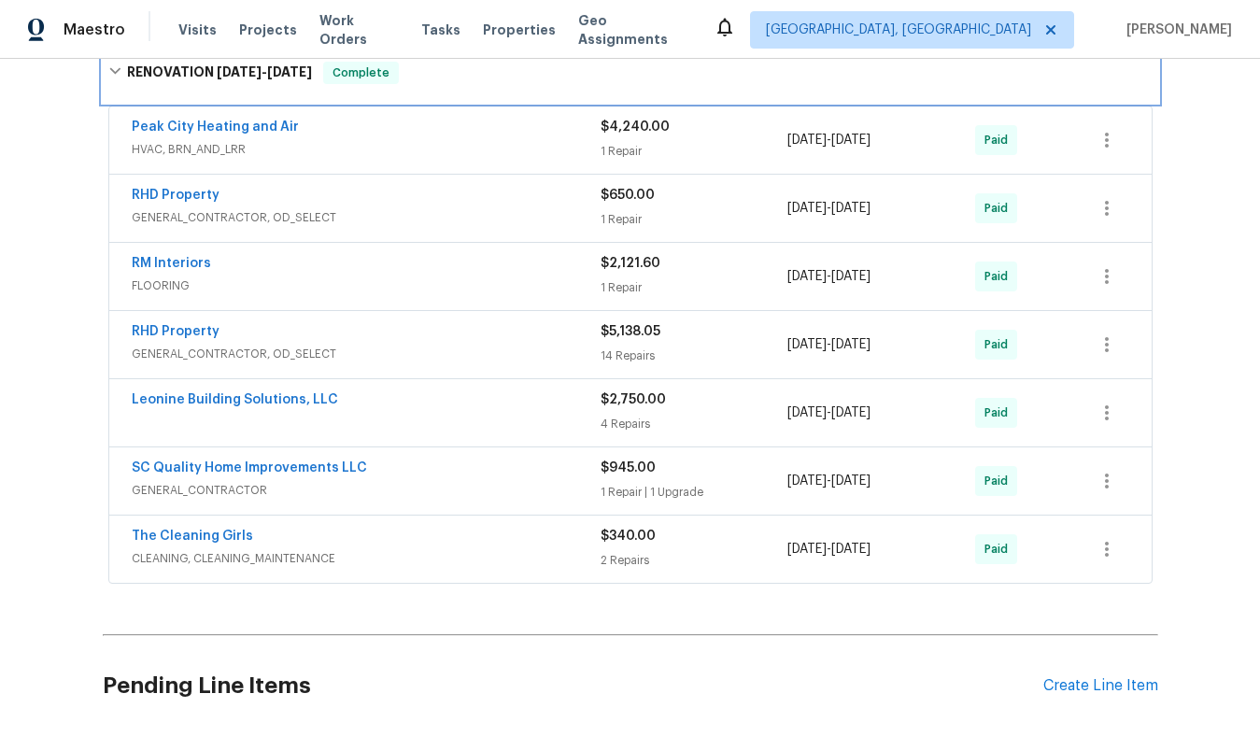
scroll to position [629, 0]
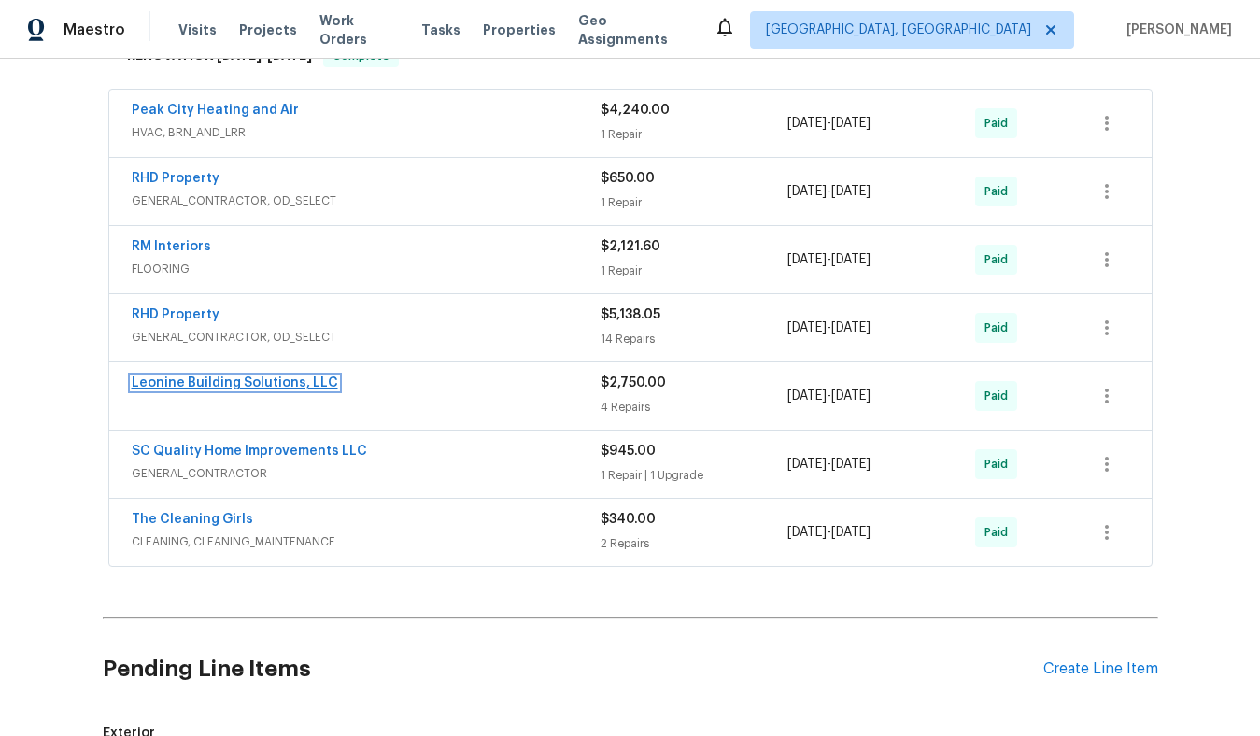
click at [180, 386] on link "Leonine Building Solutions, LLC" at bounding box center [235, 382] width 206 height 13
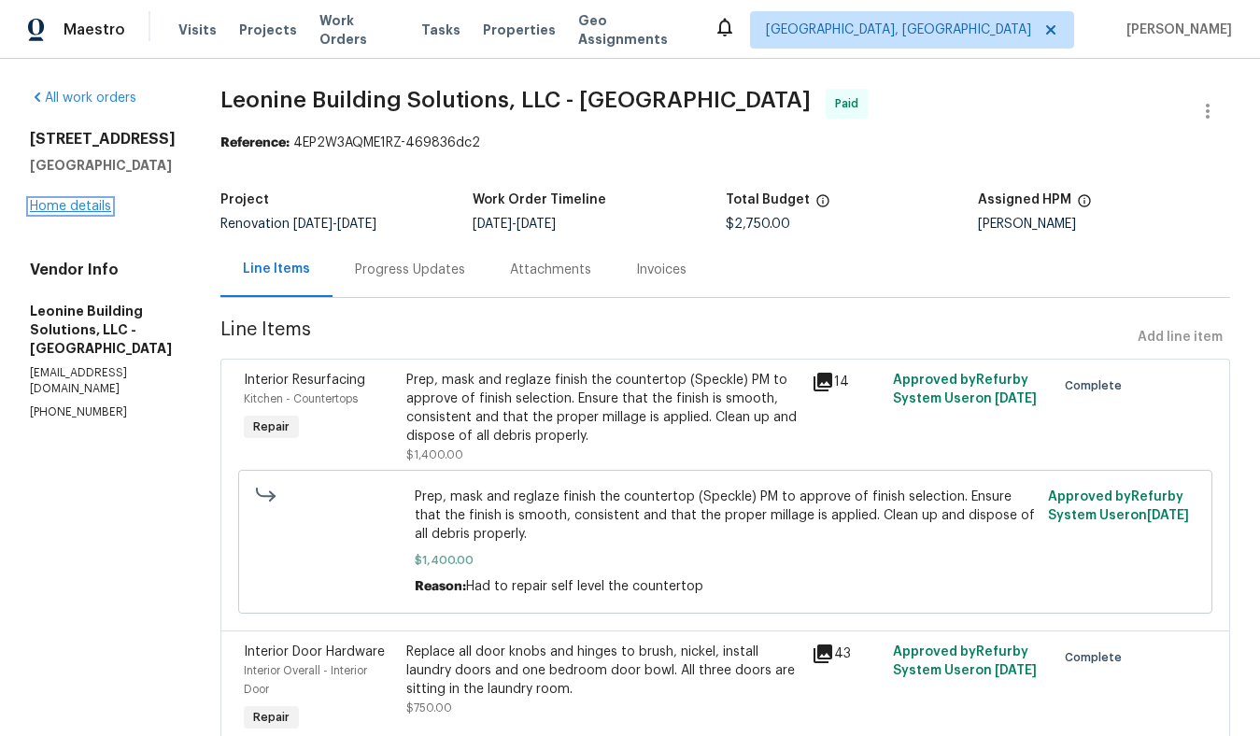
click at [80, 205] on link "Home details" at bounding box center [70, 206] width 81 height 13
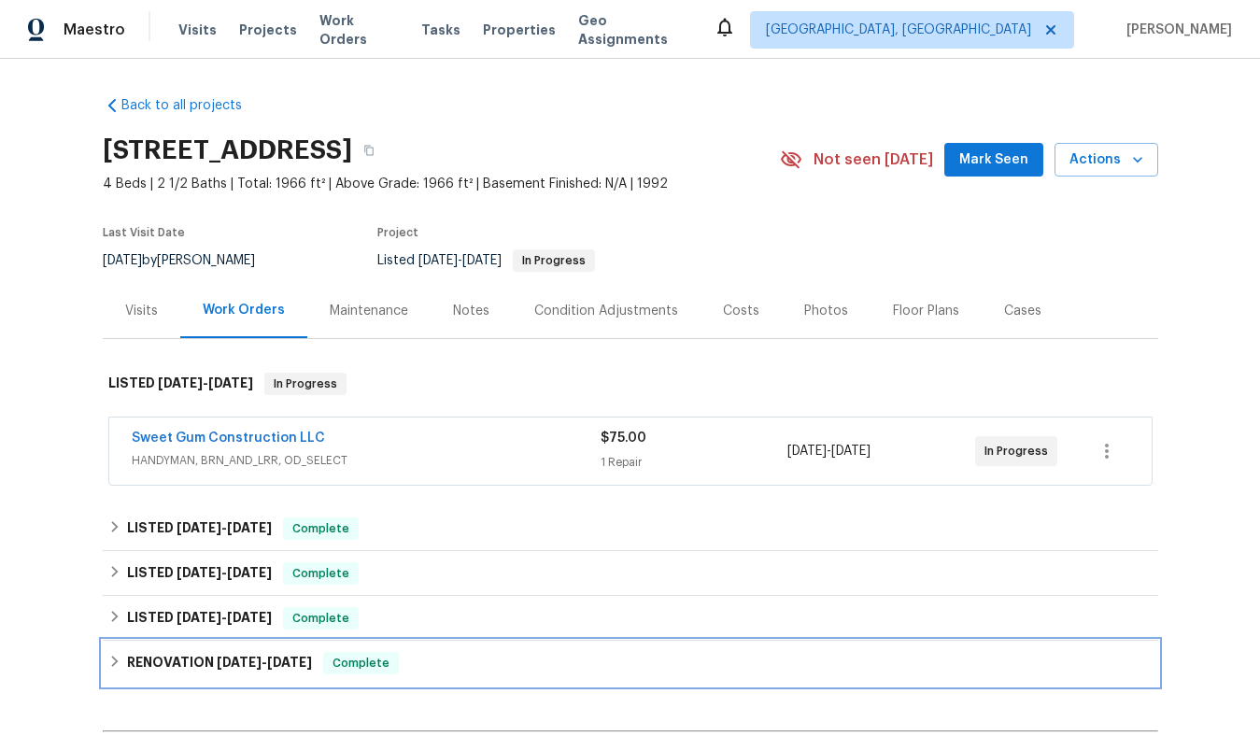
click at [218, 659] on span "[DATE]" at bounding box center [239, 662] width 45 height 13
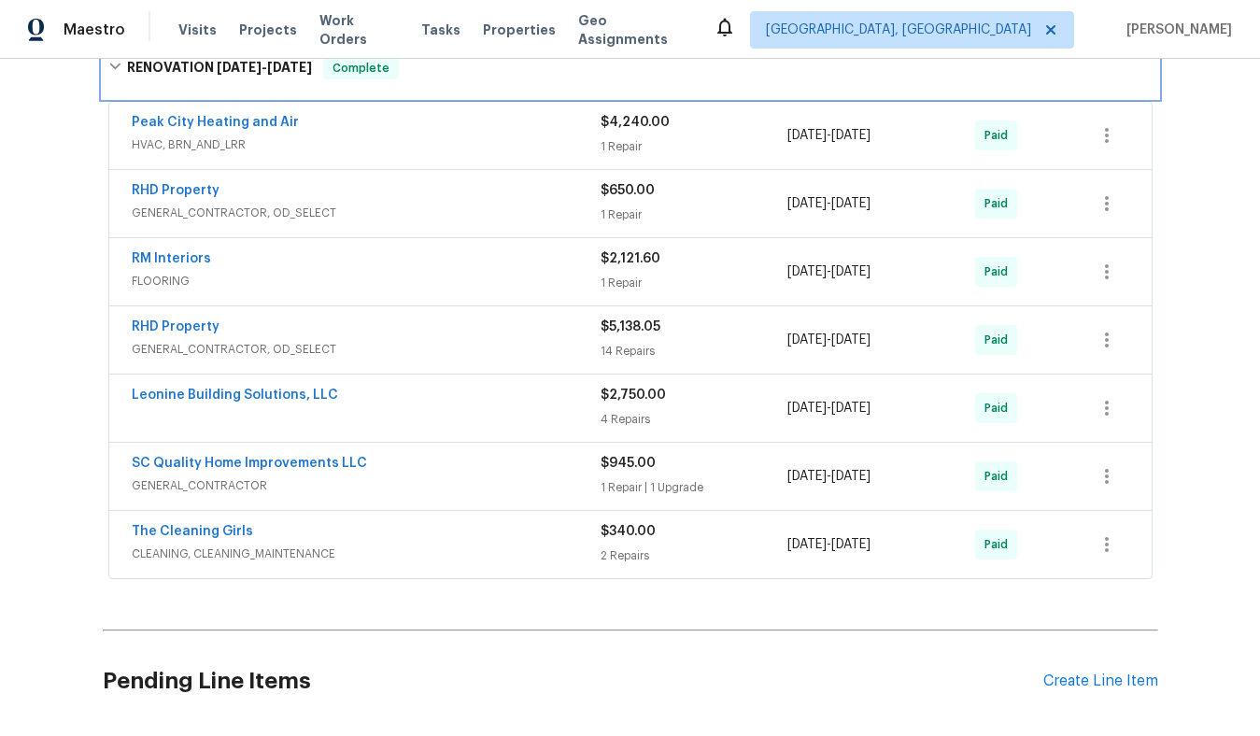
scroll to position [624, 0]
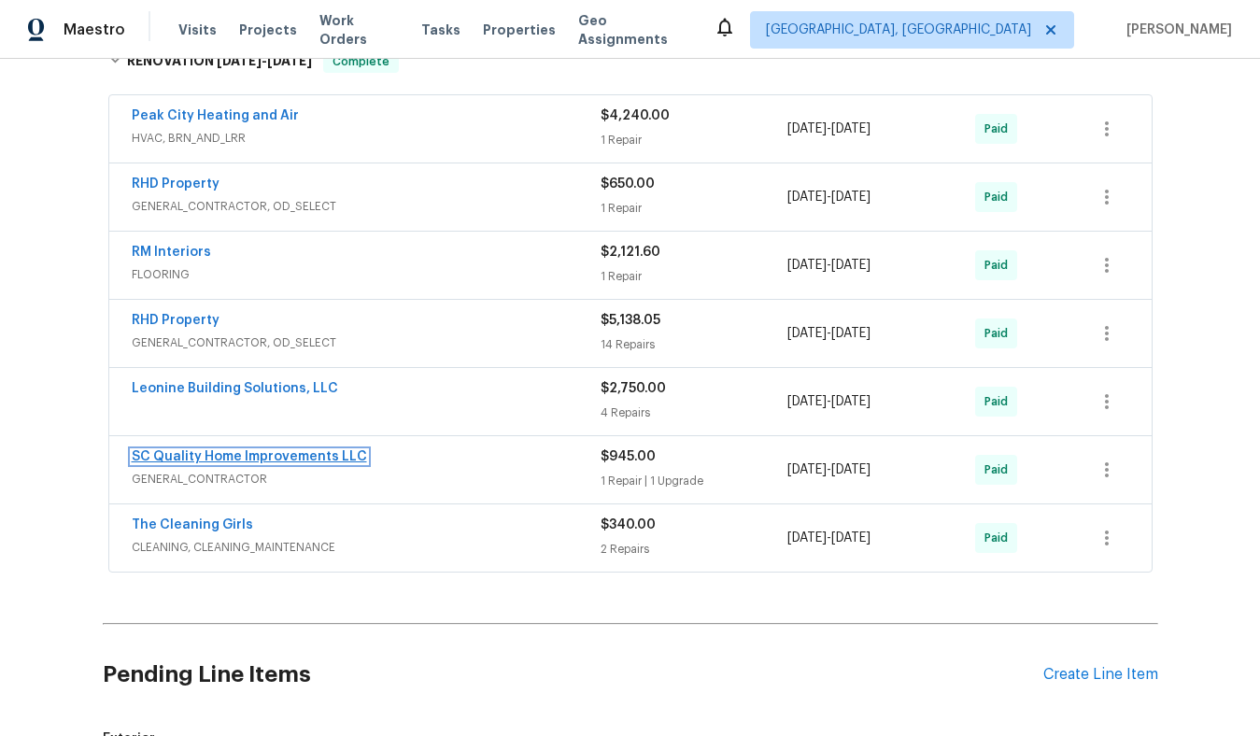
click at [137, 457] on link "SC Quality Home Improvements LLC" at bounding box center [249, 456] width 235 height 13
